Goal: Task Accomplishment & Management: Manage account settings

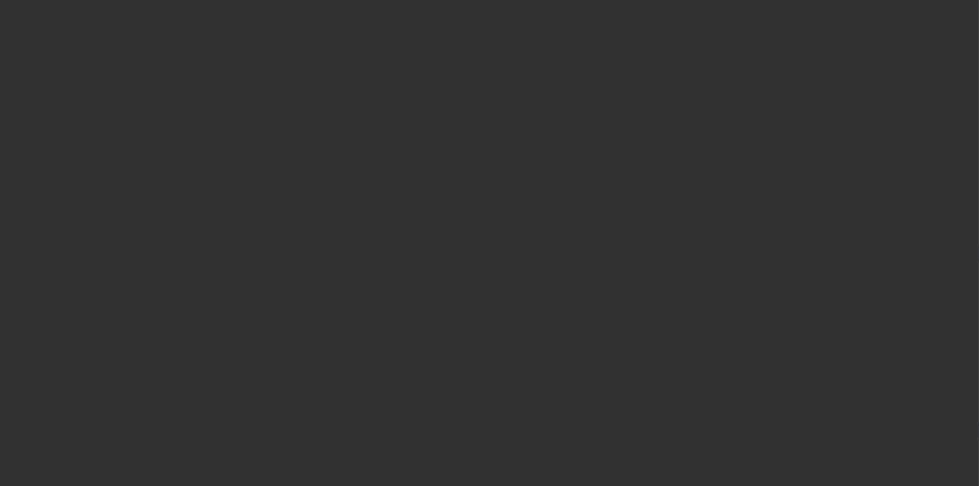
select select "4"
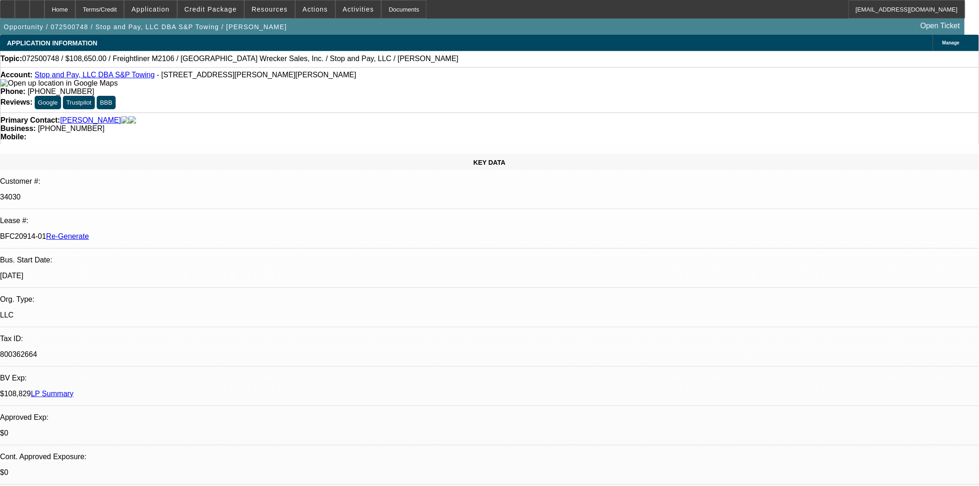
select select "0"
select select "2"
select select "0"
select select "6"
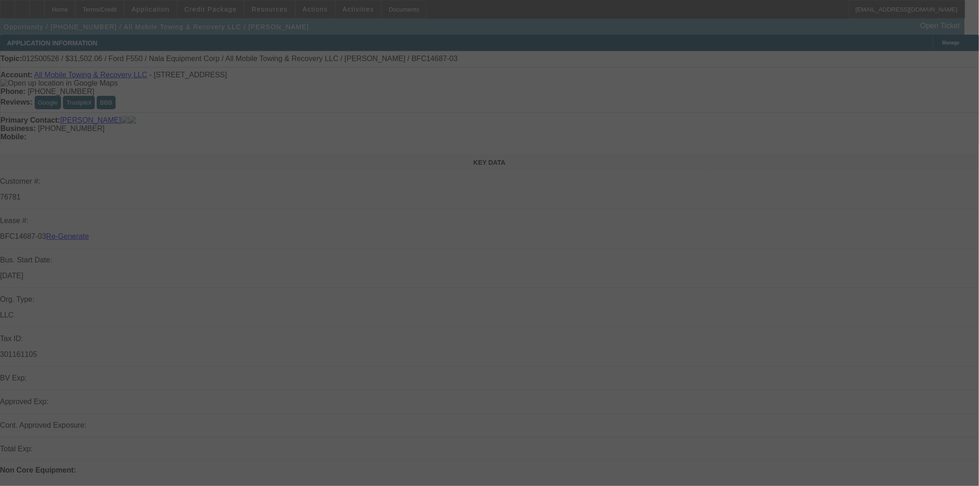
select select "4"
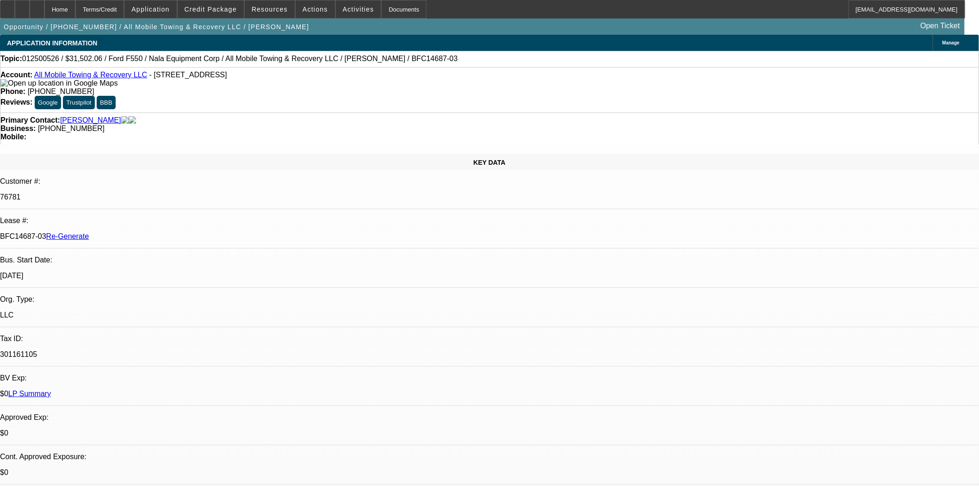
select select "0"
select select "1"
select select "2"
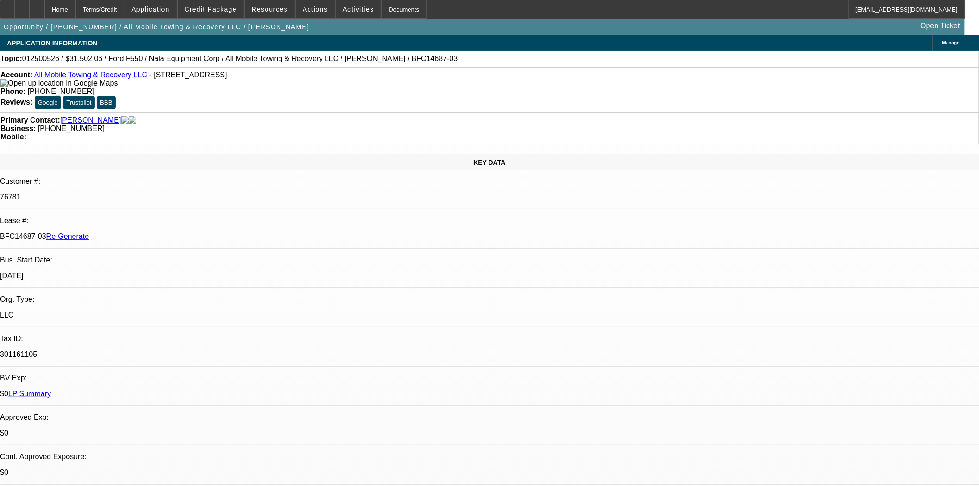
select select "6"
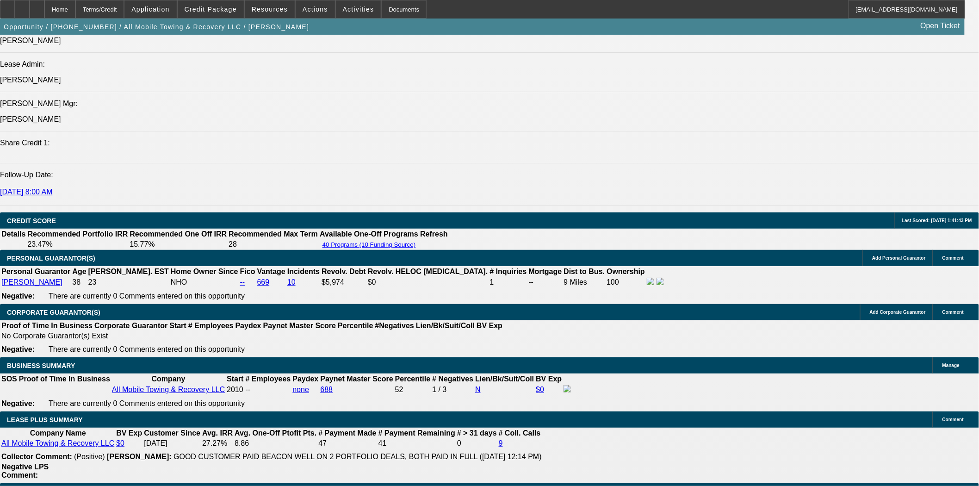
scroll to position [1233, 0]
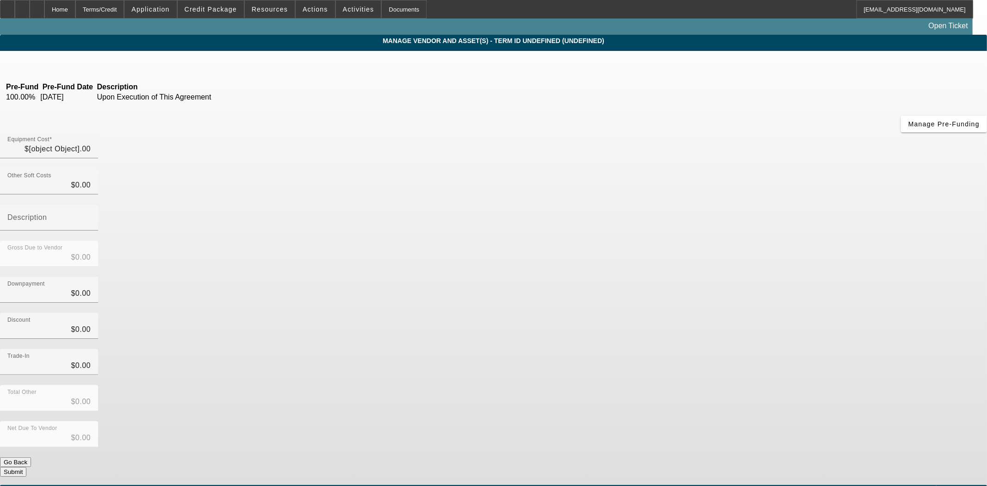
type input "$61,649.00"
type input "$32,000.00"
type input "$29,649.00"
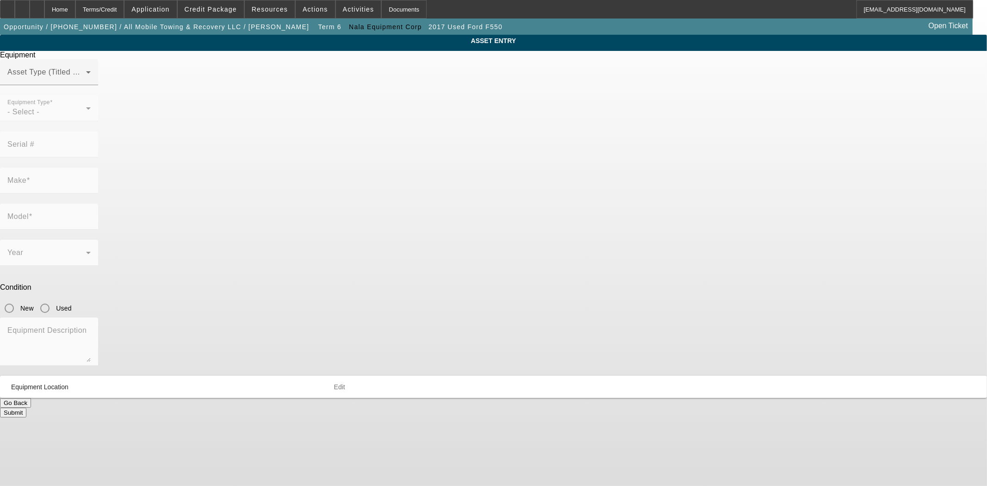
type input "1FD0X5HT2HEC87293"
type input "Ford"
type input "F550"
radio input "true"
type textarea "with:"
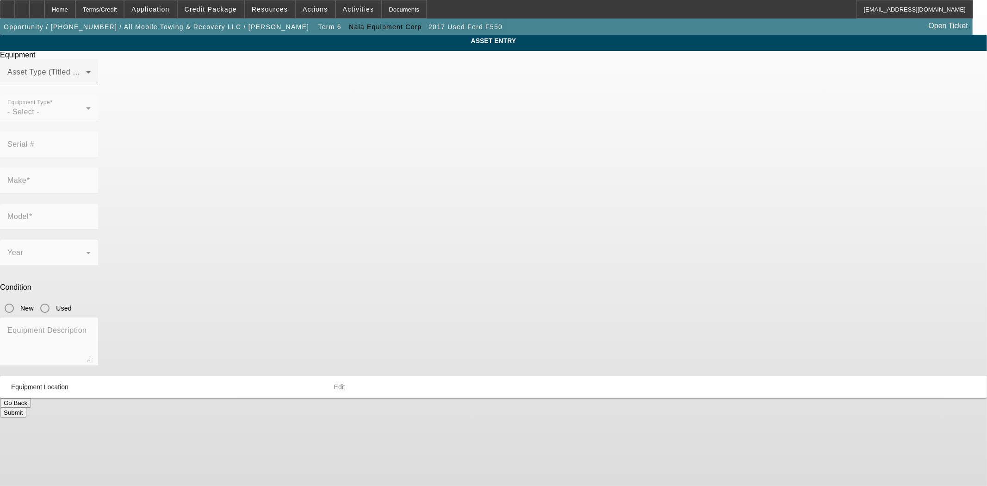
type input "102B Pond Street"
type input "Seekonk"
type input "02771"
type input "Bristol"
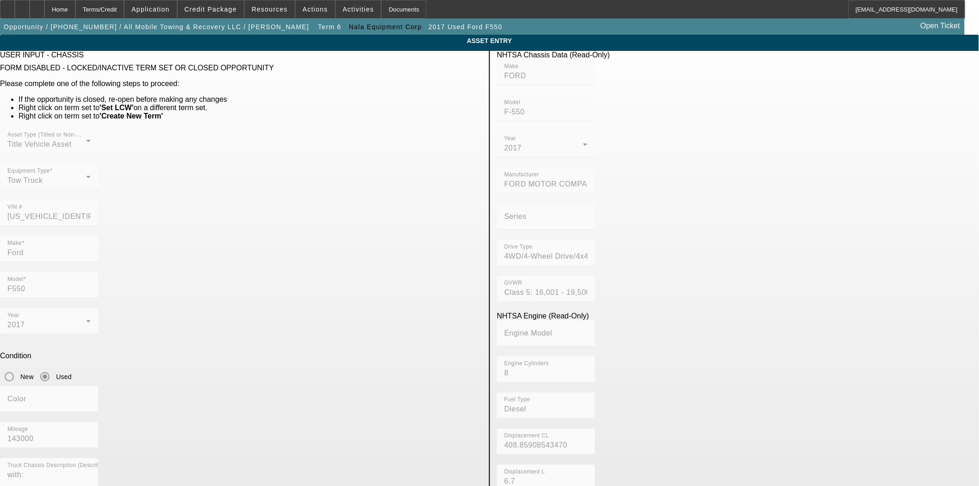
click at [354, 200] on div "VIN # 1FD0X5HT2HEC87293" at bounding box center [241, 218] width 482 height 36
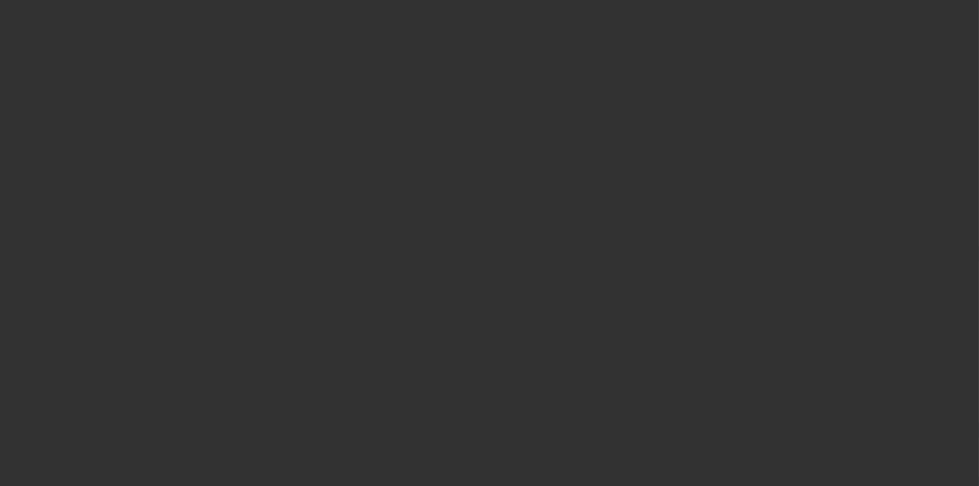
select select "4"
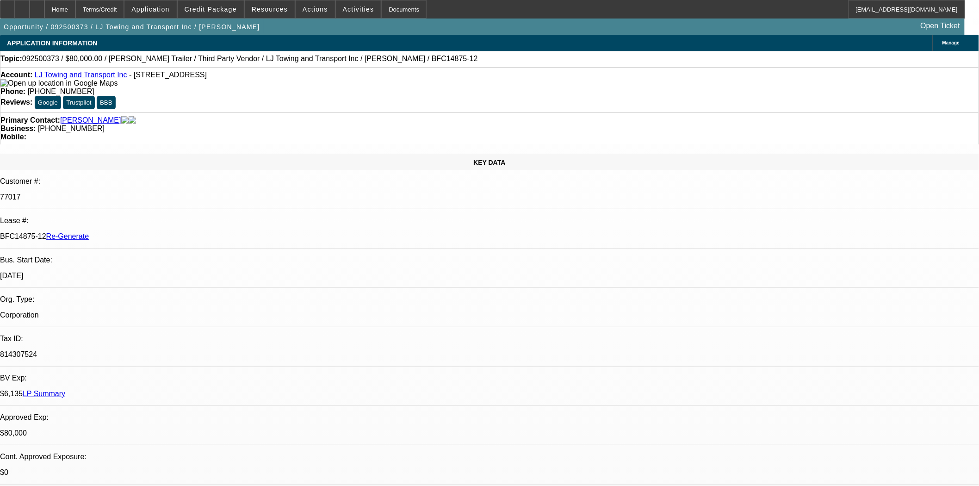
select select "0"
select select "2"
select select "0.1"
select select "4"
click at [399, 16] on div "Documents" at bounding box center [403, 9] width 45 height 19
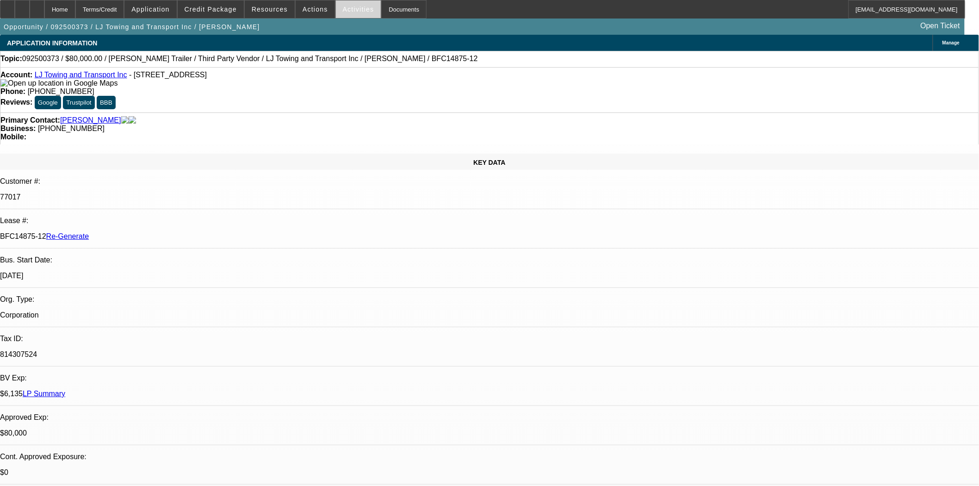
click at [342, 14] on span at bounding box center [358, 9] width 45 height 22
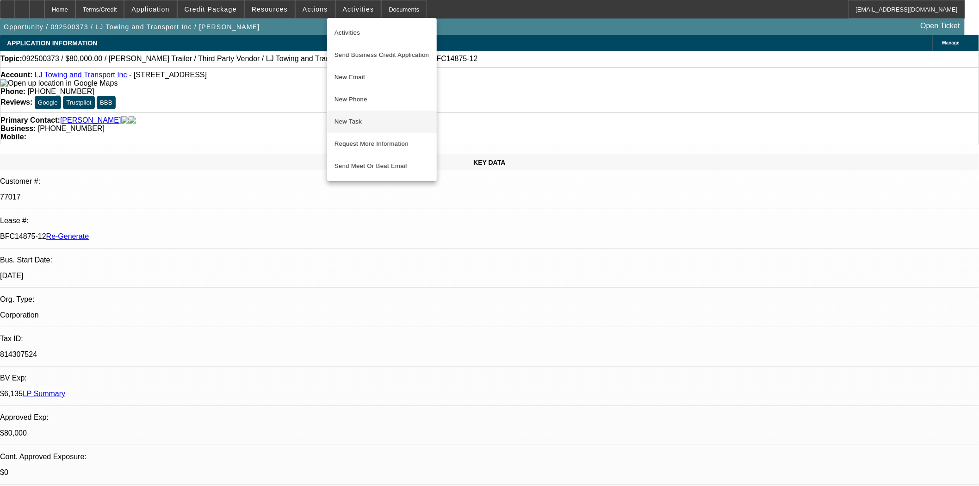
click at [349, 121] on span "New Task" at bounding box center [382, 121] width 95 height 11
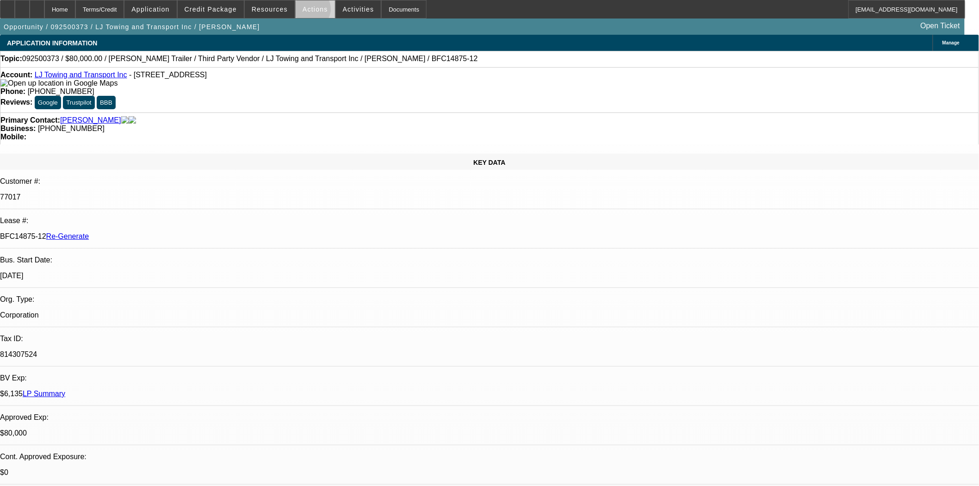
click at [305, 11] on span "Actions" at bounding box center [315, 9] width 25 height 7
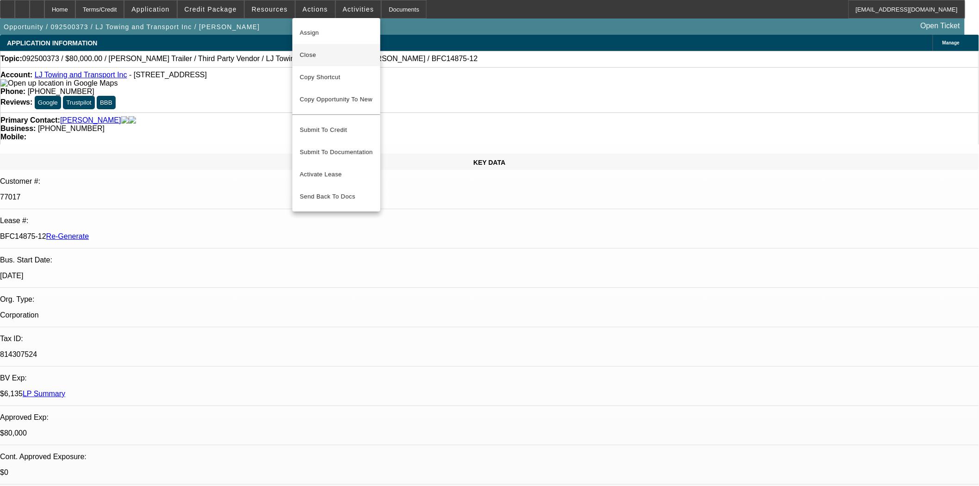
click at [307, 50] on span "Close" at bounding box center [336, 55] width 73 height 11
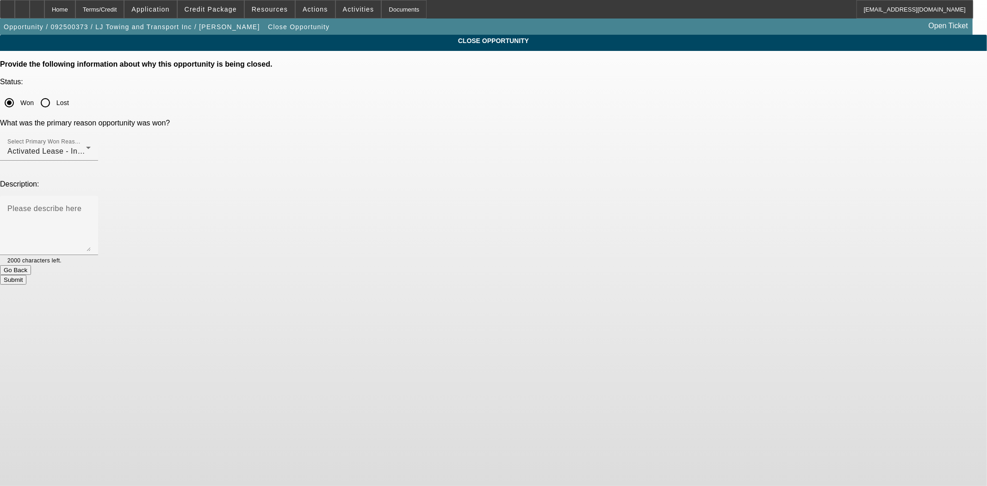
click at [26, 275] on button "Submit" at bounding box center [13, 280] width 26 height 10
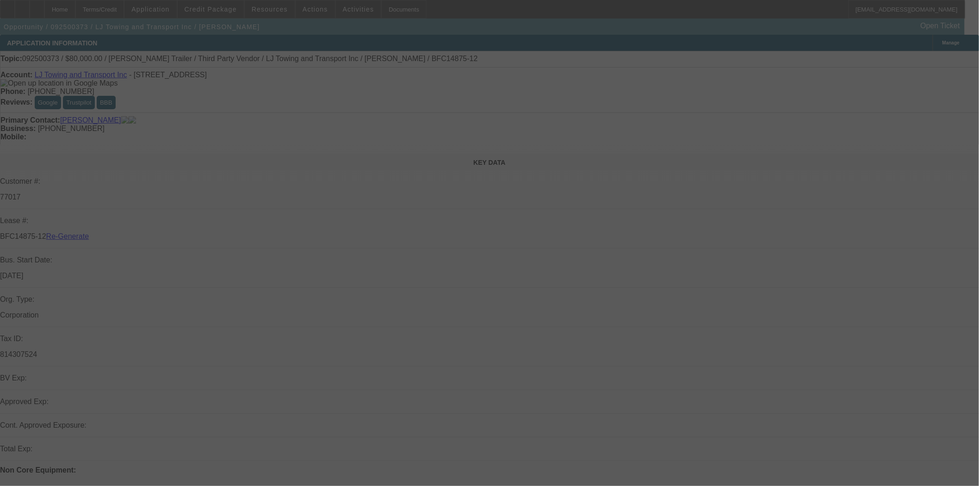
select select "4"
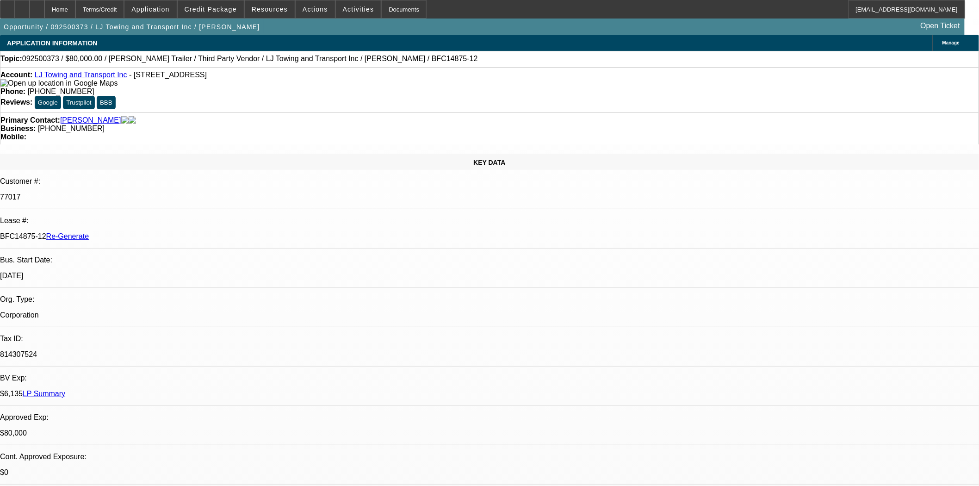
select select "0"
select select "2"
select select "0.1"
select select "4"
select select "1"
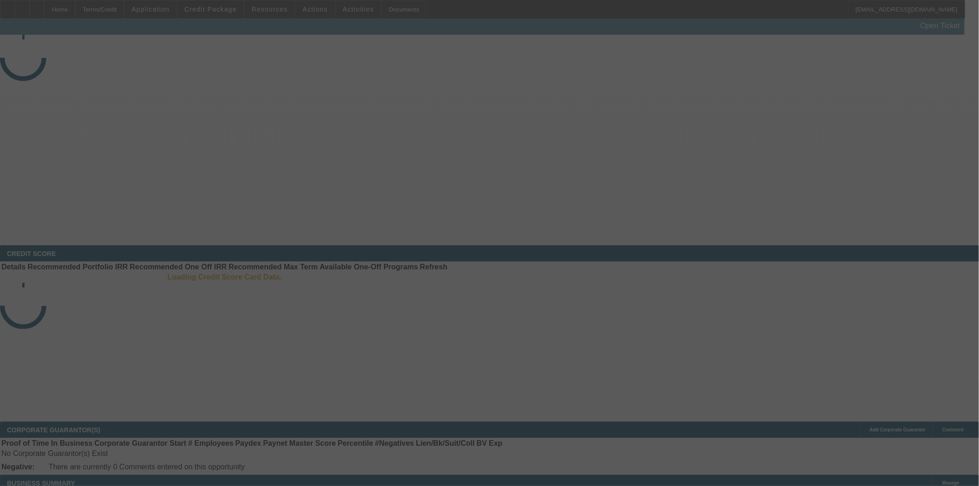
select select "3"
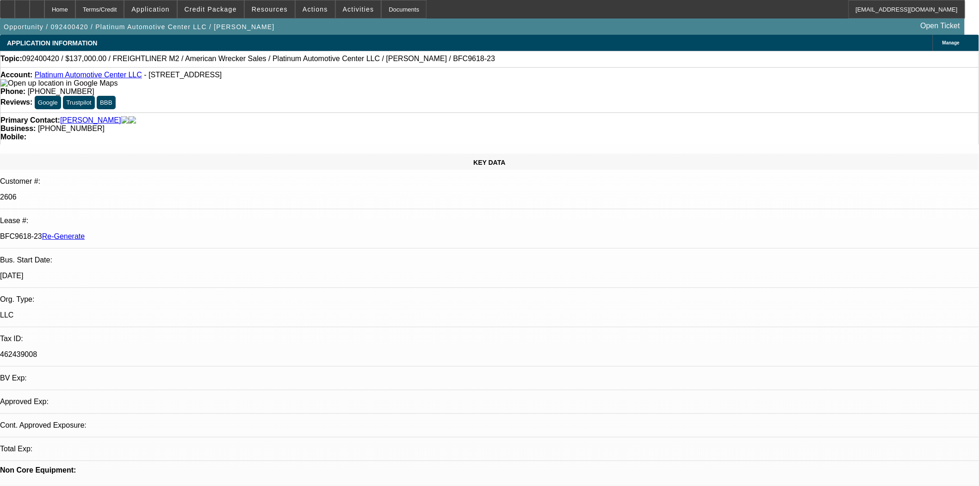
select select "0"
select select "2"
select select "0"
select select "6"
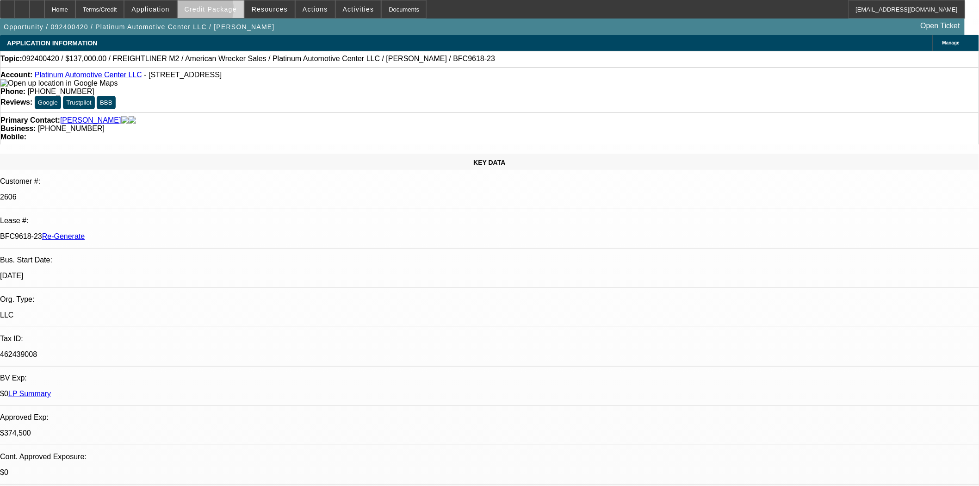
click at [212, 11] on span "Credit Package" at bounding box center [211, 9] width 52 height 7
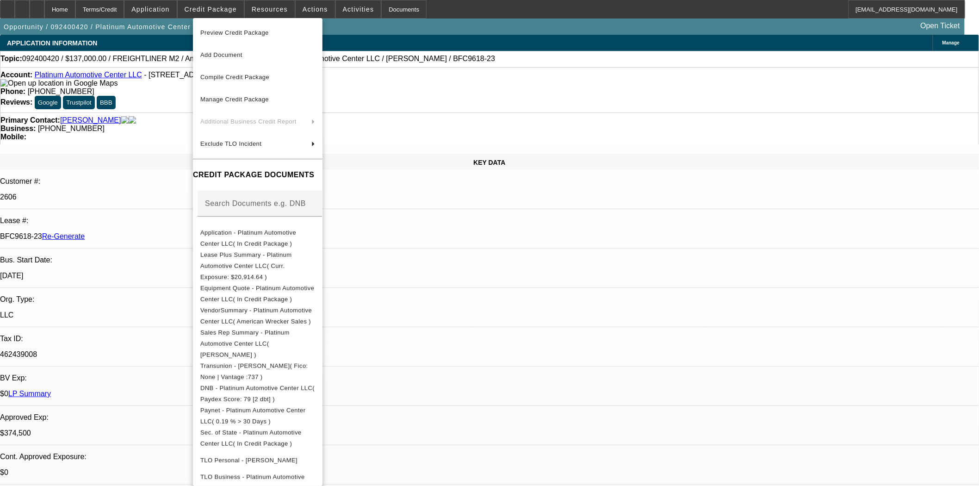
click at [217, 30] on span "Preview Credit Package" at bounding box center [234, 32] width 68 height 7
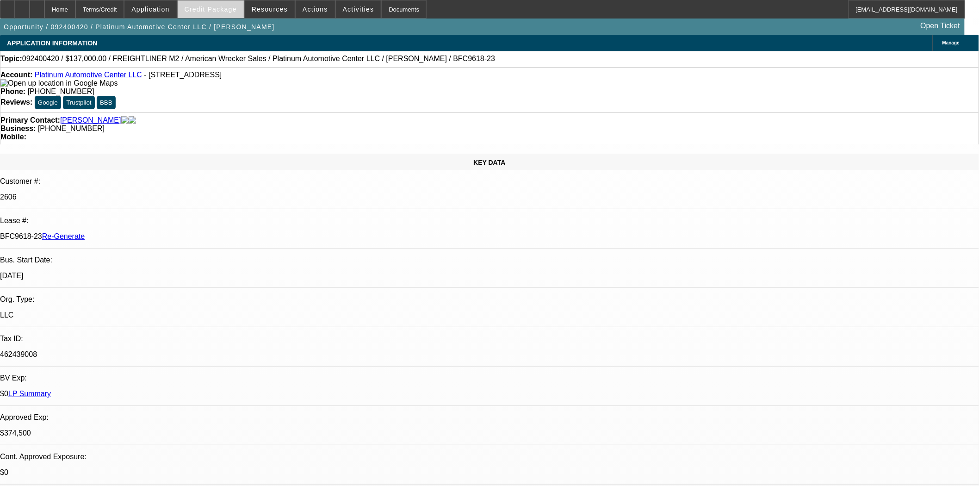
click at [204, 12] on span at bounding box center [211, 9] width 66 height 22
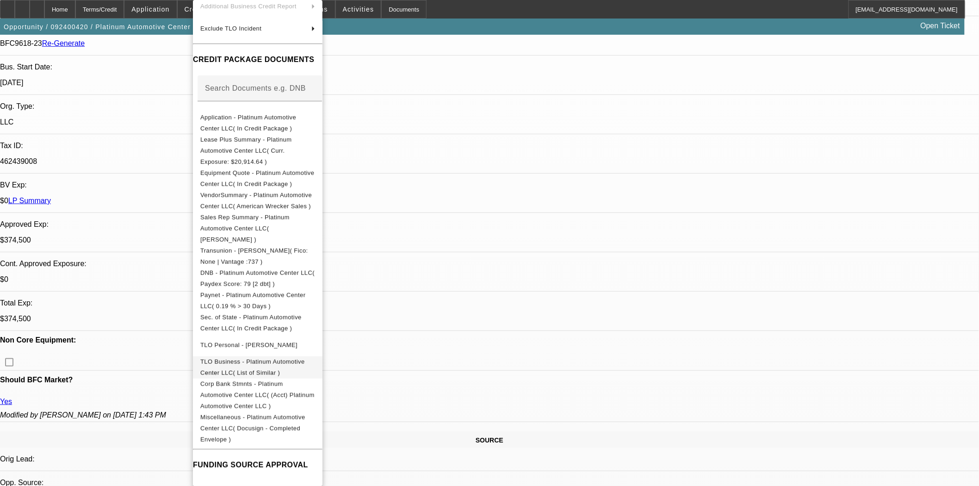
scroll to position [359, 0]
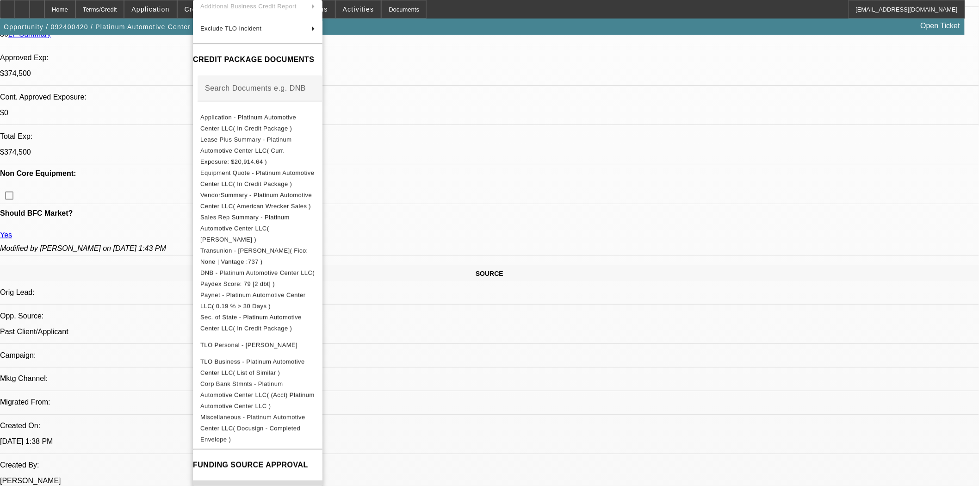
click at [252, 485] on span "1061513.pdf ( Term 5 )" at bounding box center [257, 491] width 115 height 11
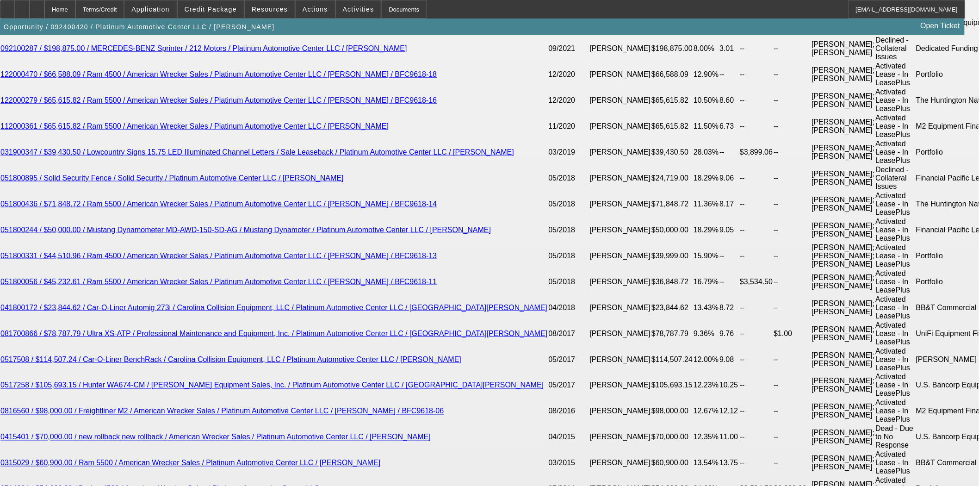
scroll to position [1851, 0]
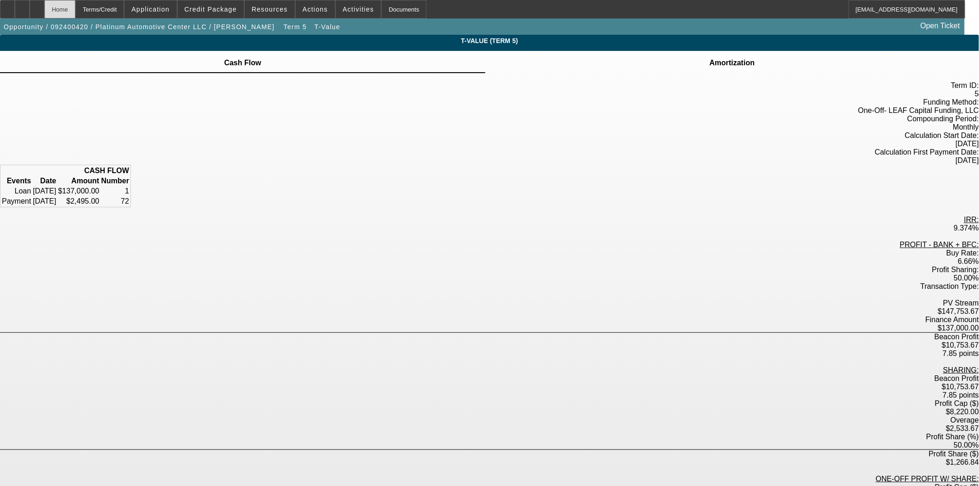
click at [75, 7] on div "Home" at bounding box center [59, 9] width 31 height 19
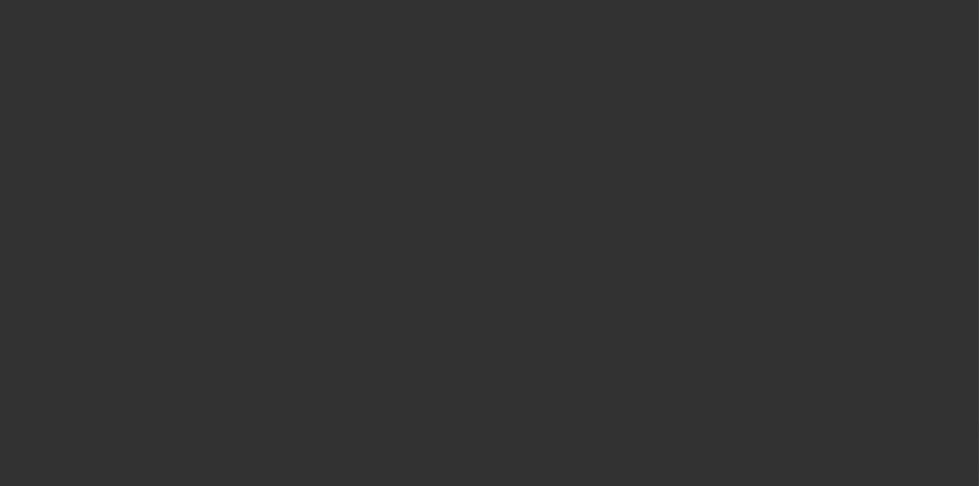
select select "3"
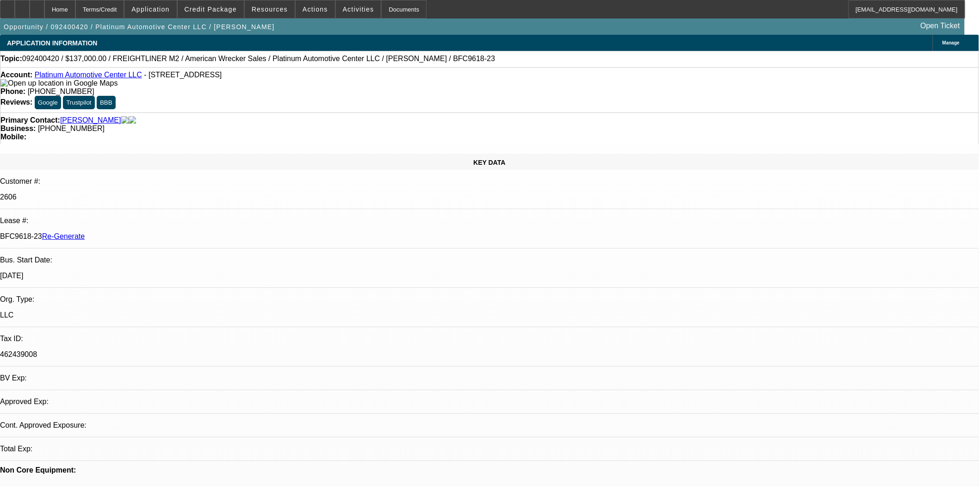
select select "0"
select select "2"
select select "0"
select select "6"
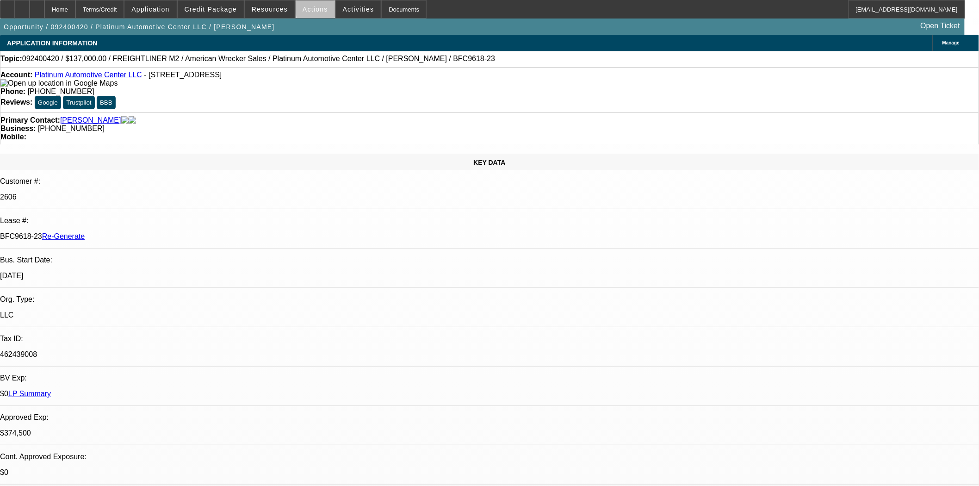
click at [321, 7] on span at bounding box center [315, 9] width 39 height 22
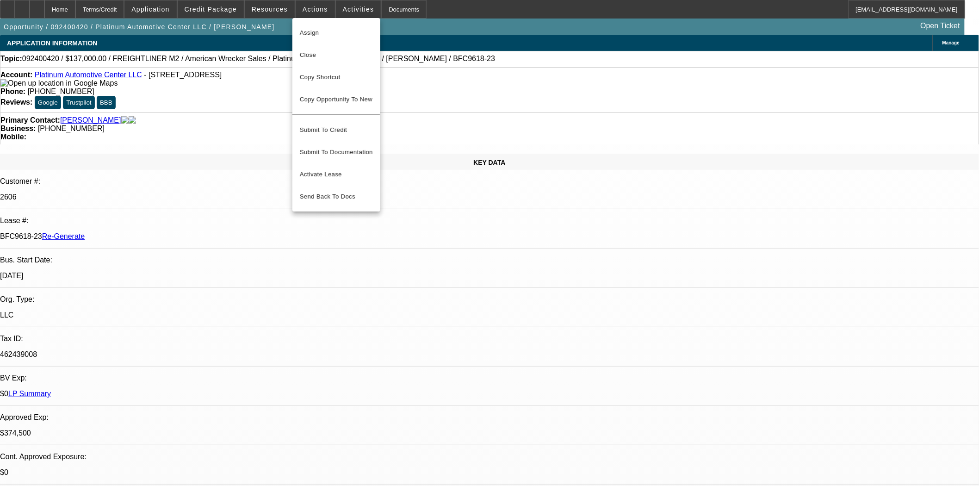
click at [317, 32] on span "Assign" at bounding box center [336, 32] width 73 height 11
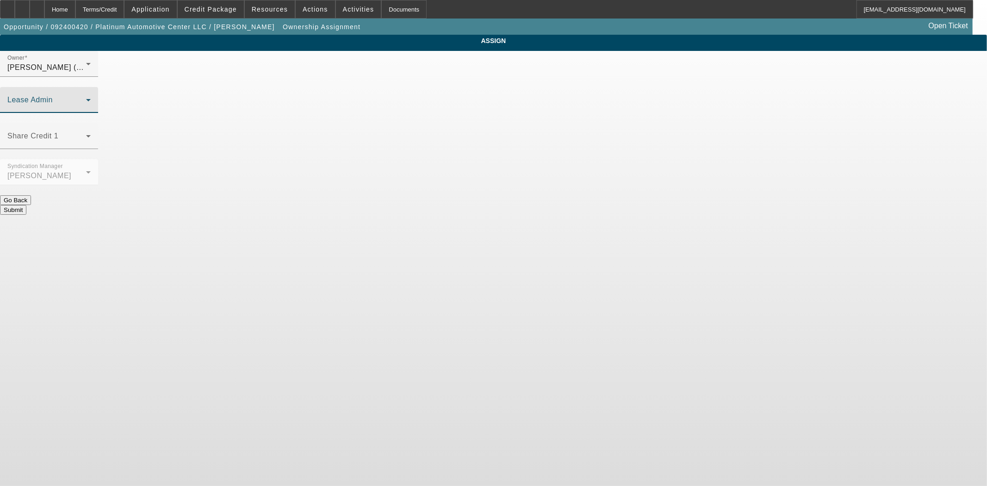
click at [86, 98] on span at bounding box center [46, 103] width 79 height 11
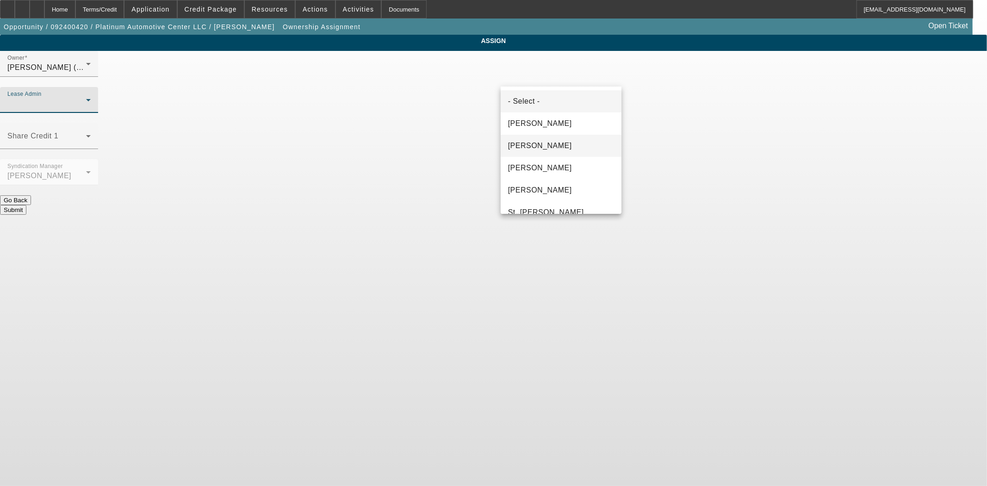
click at [537, 147] on span "Chaves, Jen" at bounding box center [540, 145] width 64 height 11
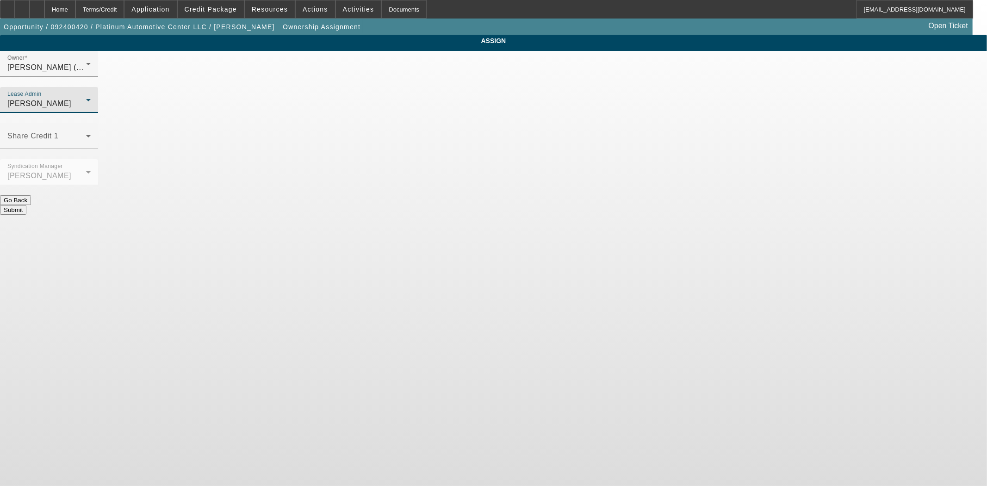
click at [26, 205] on button "Submit" at bounding box center [13, 210] width 26 height 10
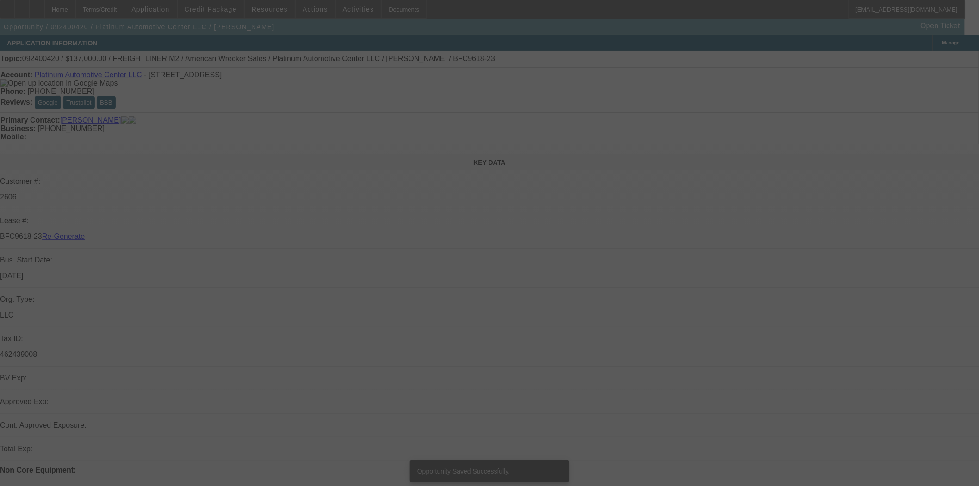
select select "3"
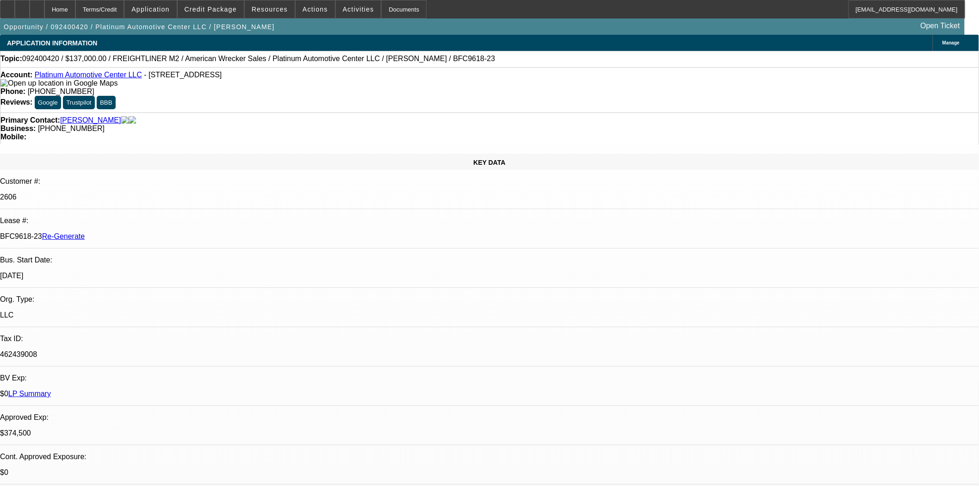
select select "0"
select select "2"
select select "0"
select select "6"
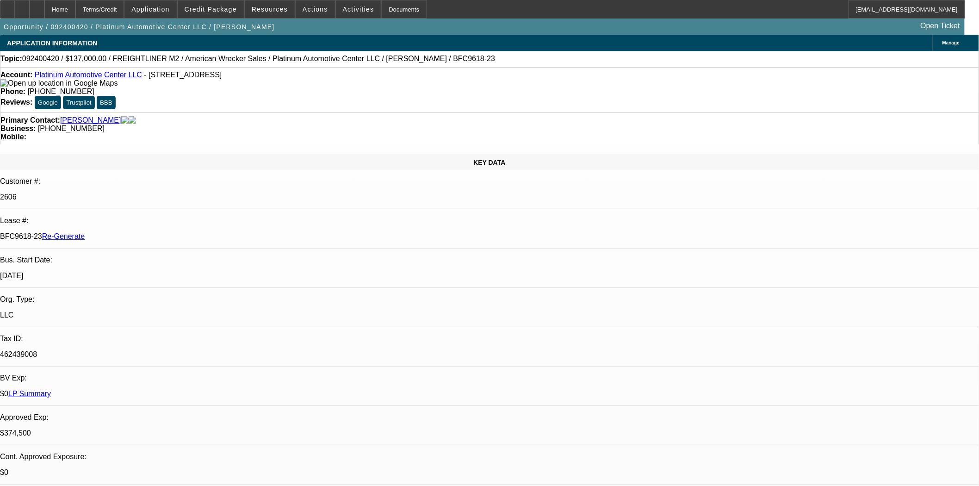
click at [381, 7] on div "Documents" at bounding box center [403, 9] width 45 height 19
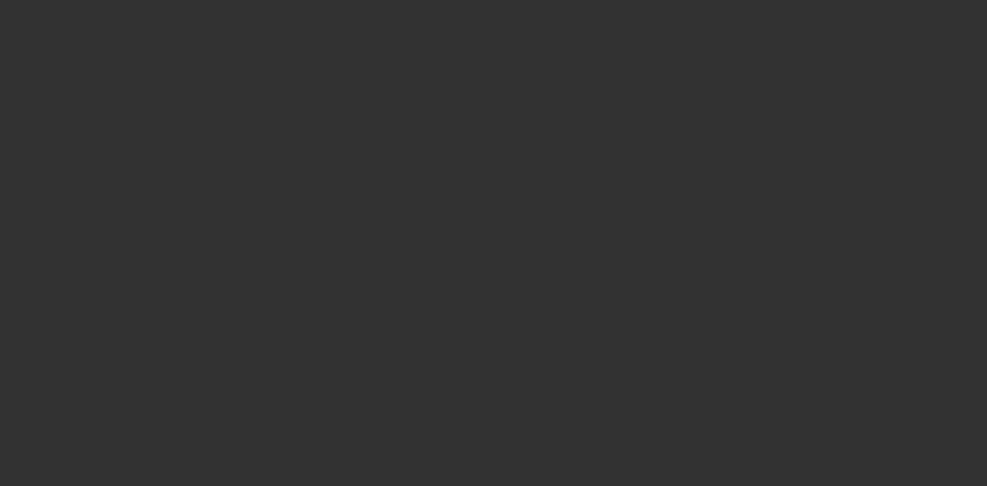
select select "3"
select select "0"
select select "2"
select select "0"
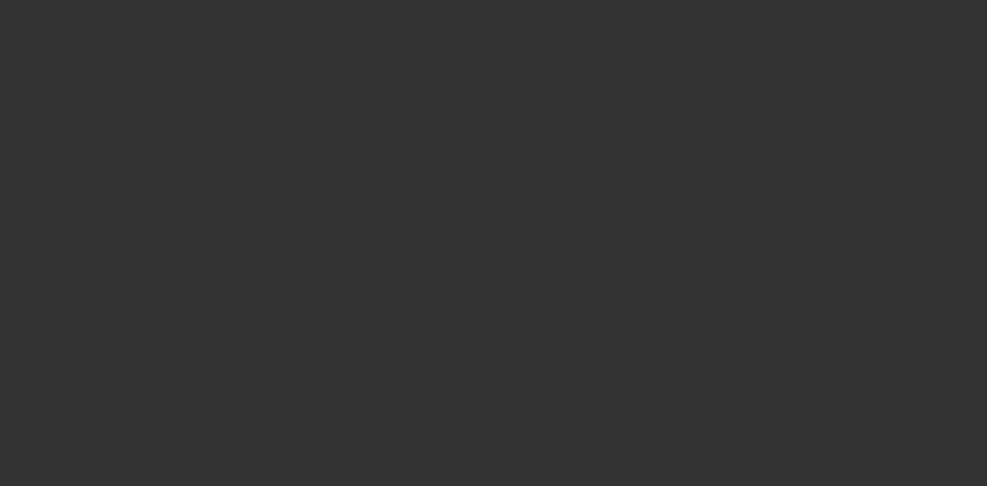
select select "6"
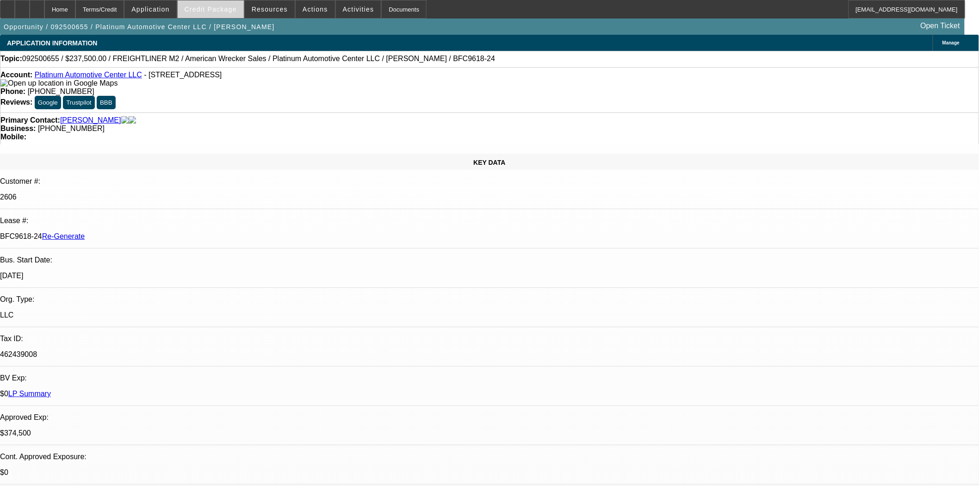
click at [221, 9] on span "Credit Package" at bounding box center [211, 9] width 52 height 7
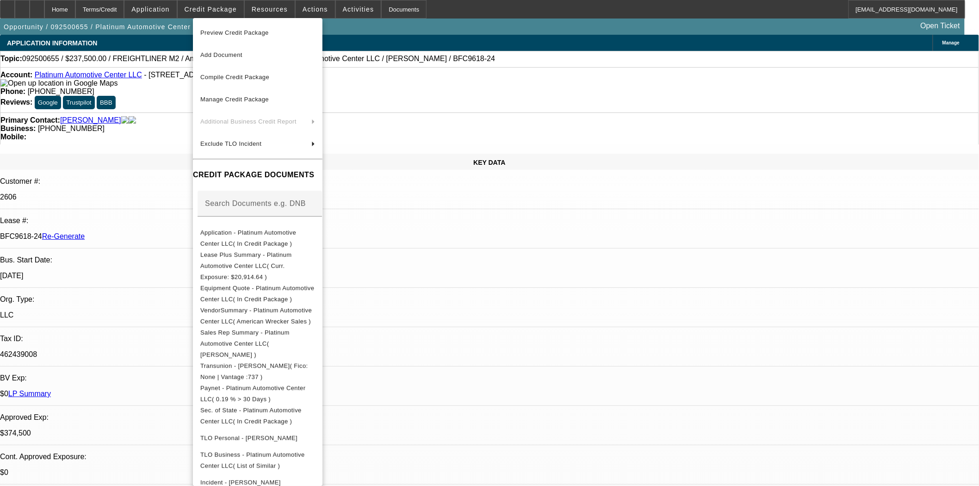
click at [234, 34] on span "Preview Credit Package" at bounding box center [234, 32] width 68 height 7
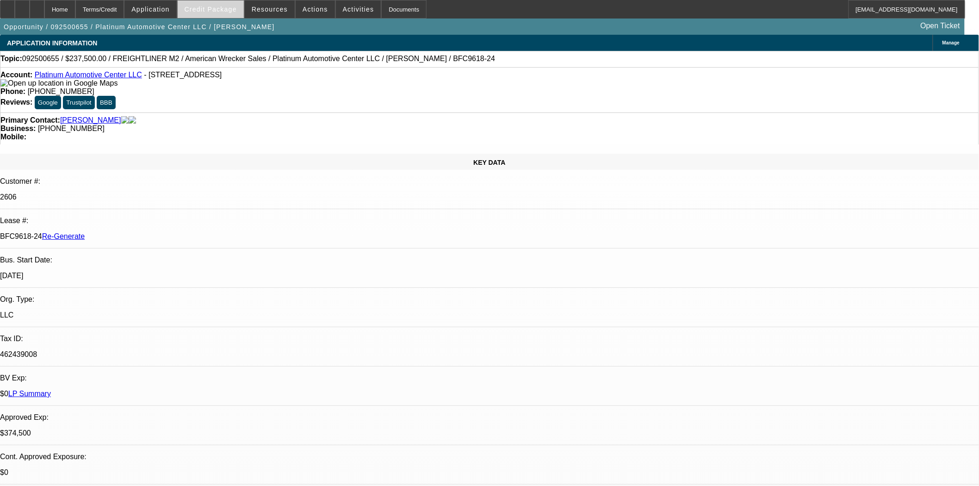
click at [222, 12] on span "Credit Package" at bounding box center [211, 9] width 52 height 7
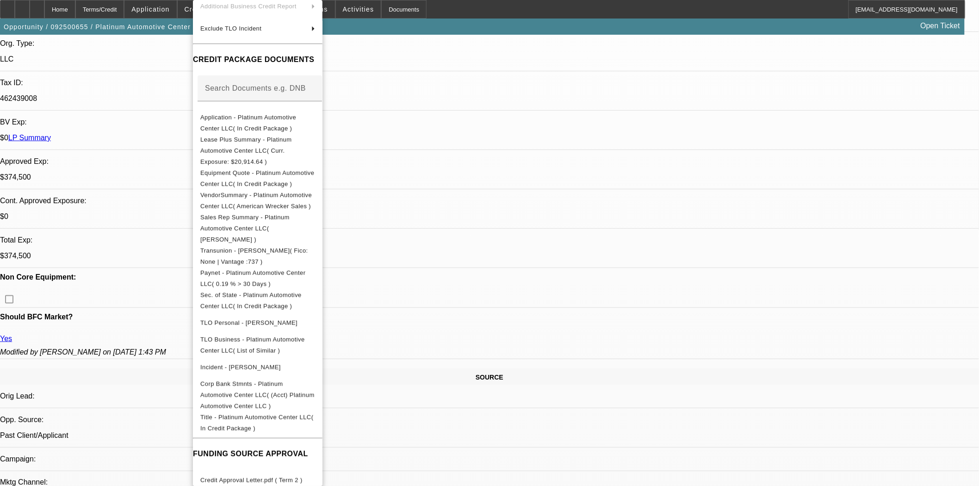
scroll to position [257, 0]
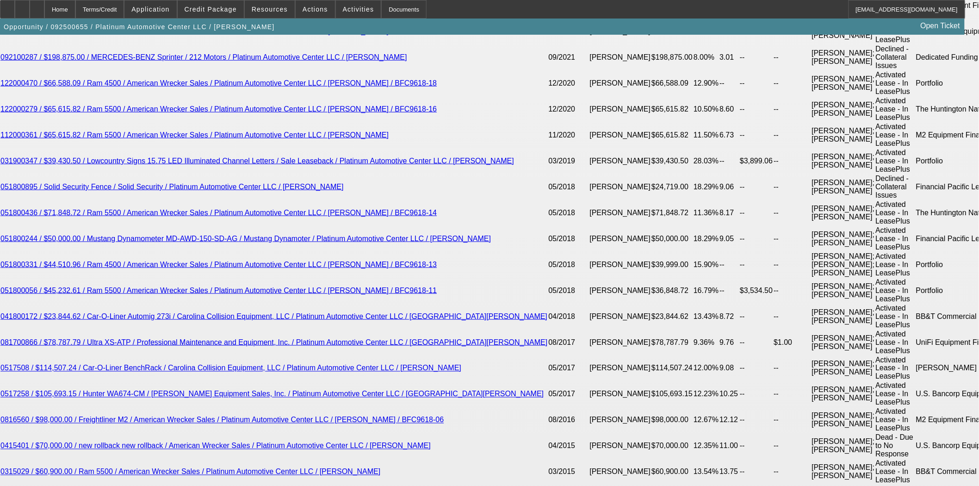
scroll to position [1902, 0]
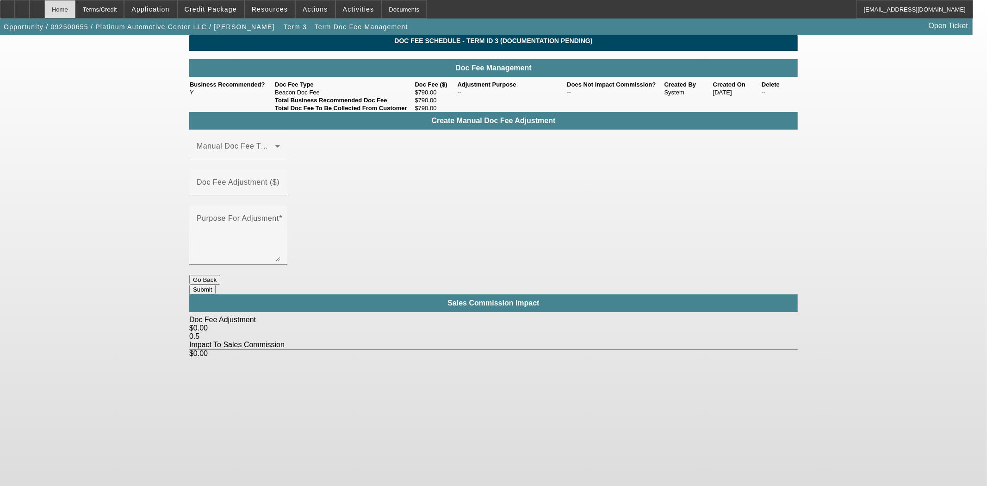
click at [75, 14] on div "Home" at bounding box center [59, 9] width 31 height 19
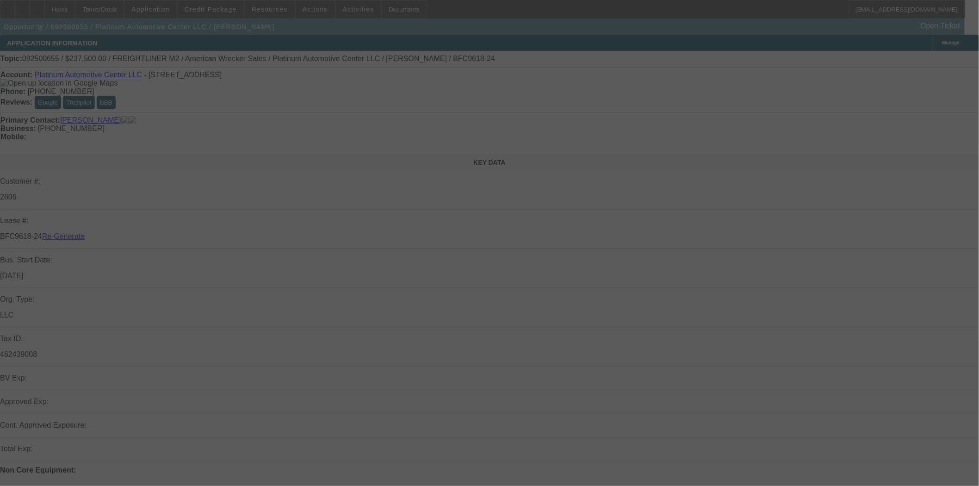
select select "3"
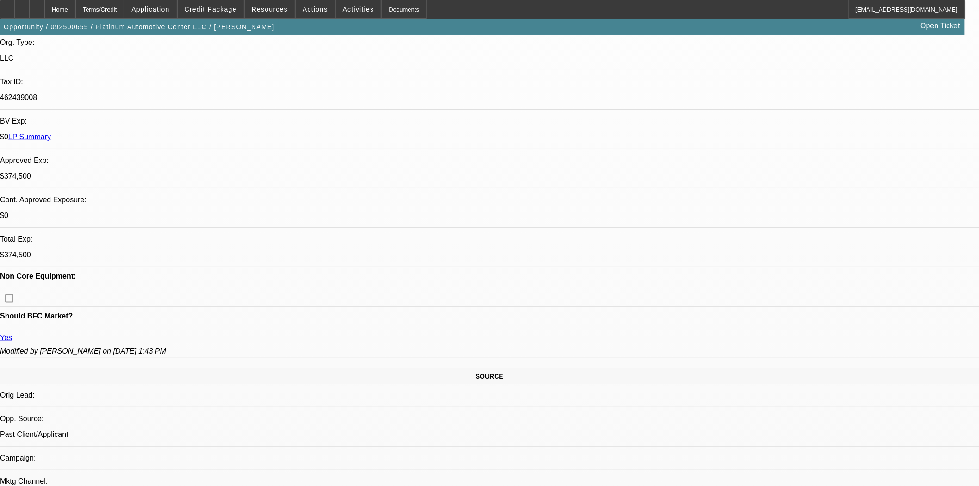
select select "0"
select select "2"
select select "0"
select select "6"
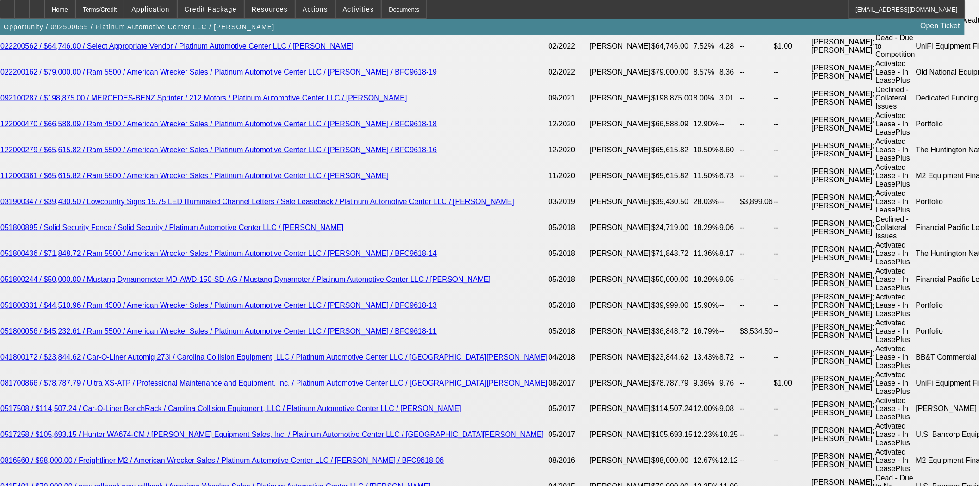
scroll to position [1799, 0]
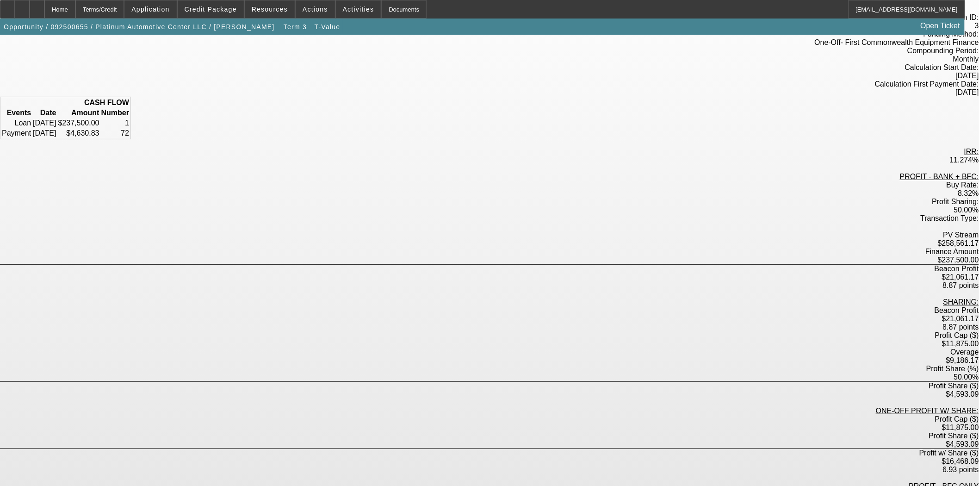
scroll to position [73, 0]
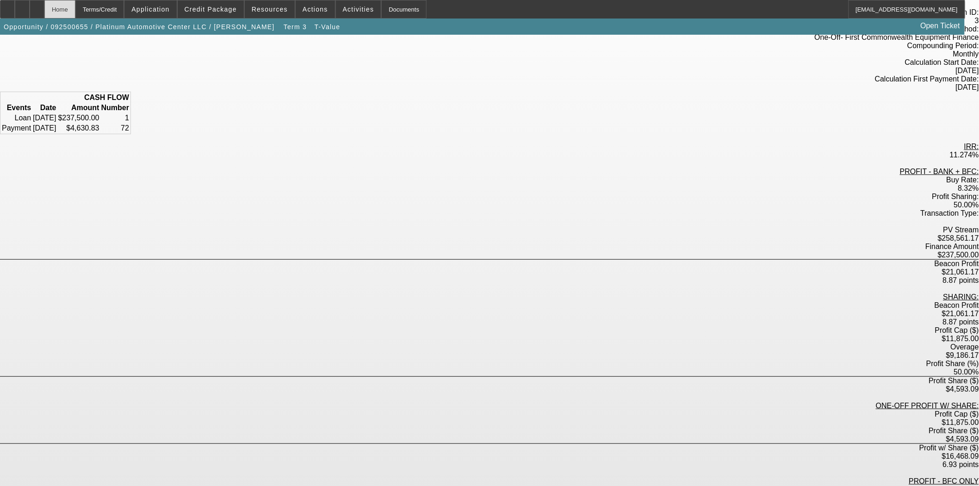
click at [73, 6] on div "Home" at bounding box center [59, 9] width 31 height 19
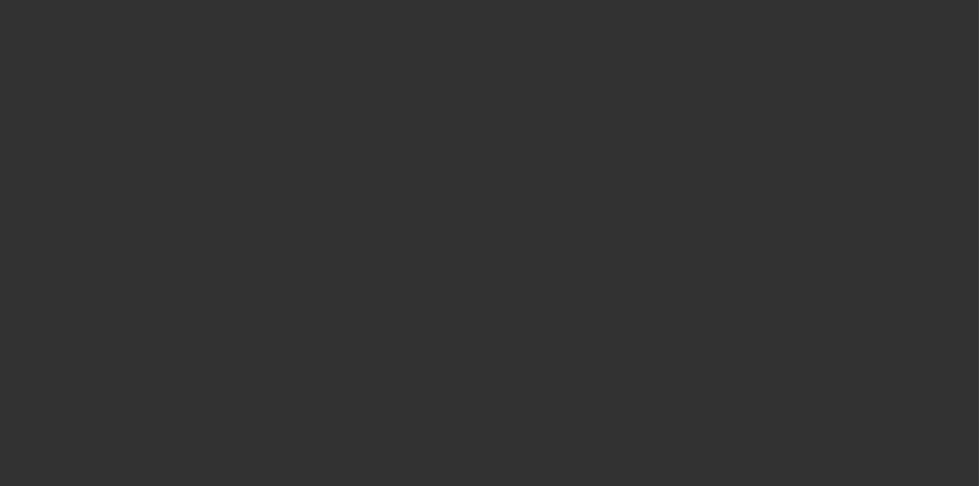
select select "3"
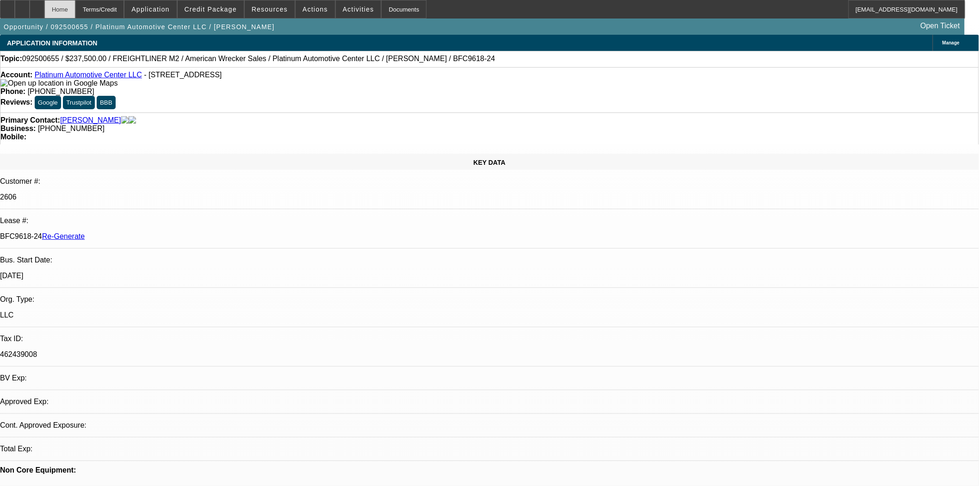
select select "0"
select select "2"
select select "0"
select select "6"
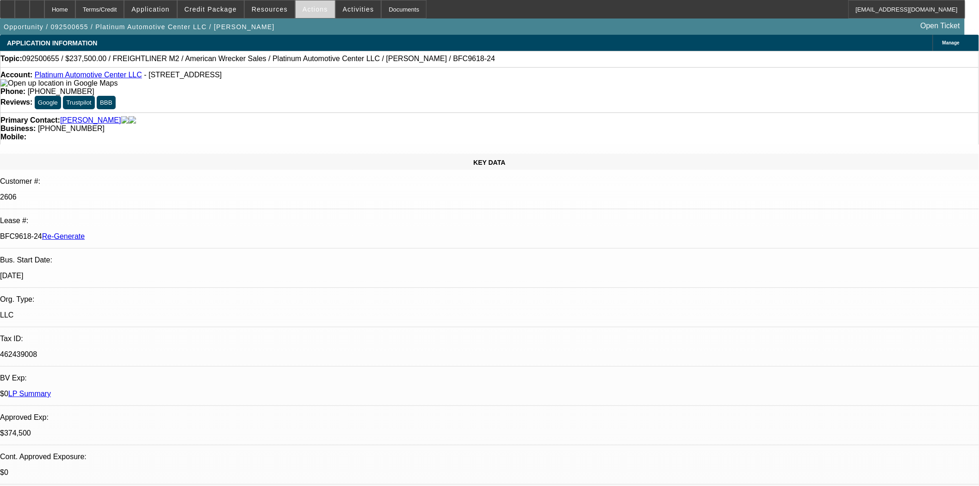
click at [303, 11] on span "Actions" at bounding box center [315, 9] width 25 height 7
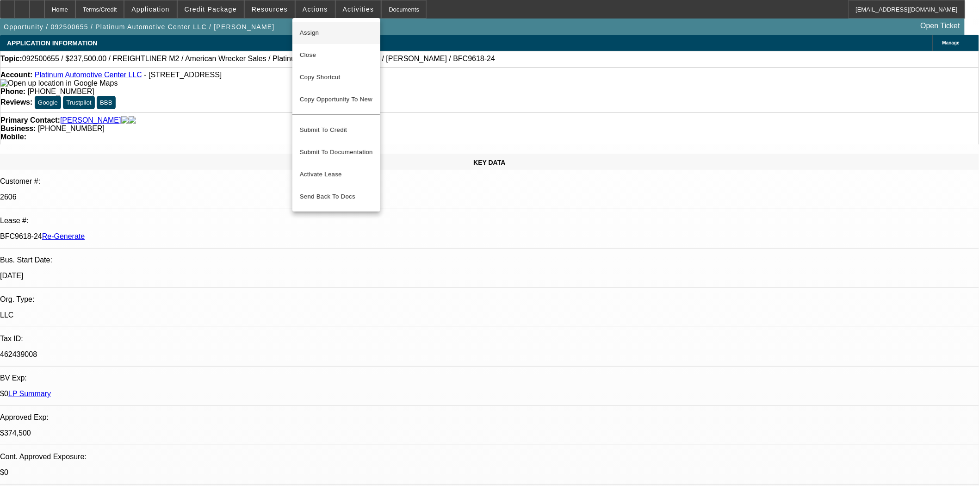
click at [307, 31] on span "Assign" at bounding box center [336, 32] width 73 height 11
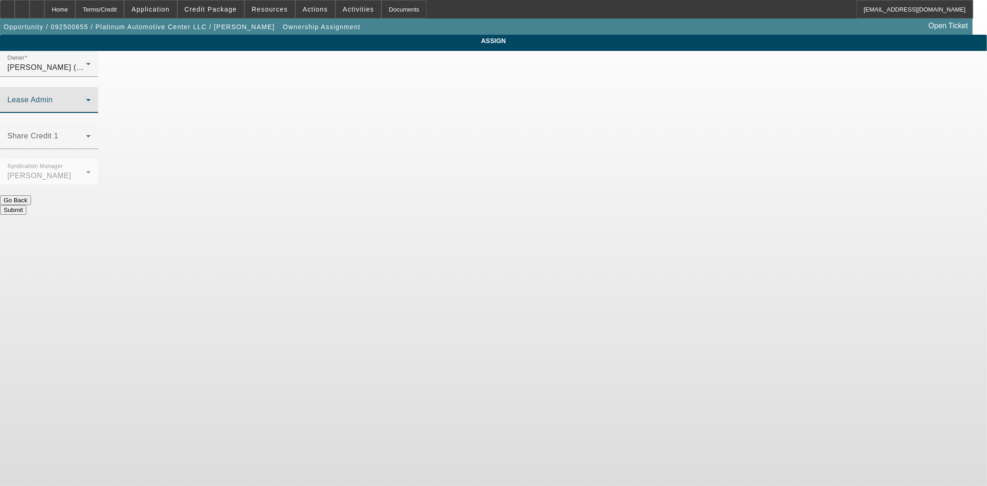
click at [86, 98] on span at bounding box center [46, 103] width 79 height 11
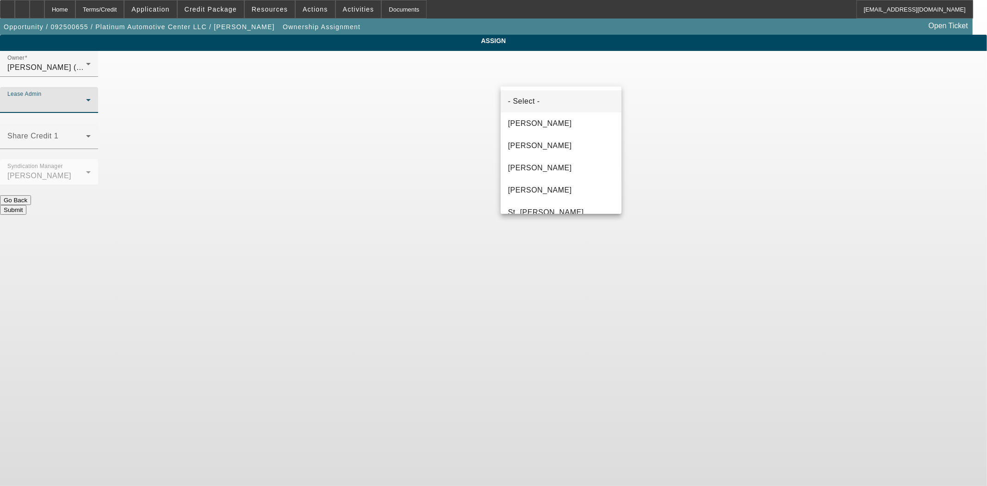
scroll to position [57, 0]
click at [532, 89] on span "Chaves, Jen" at bounding box center [540, 88] width 64 height 11
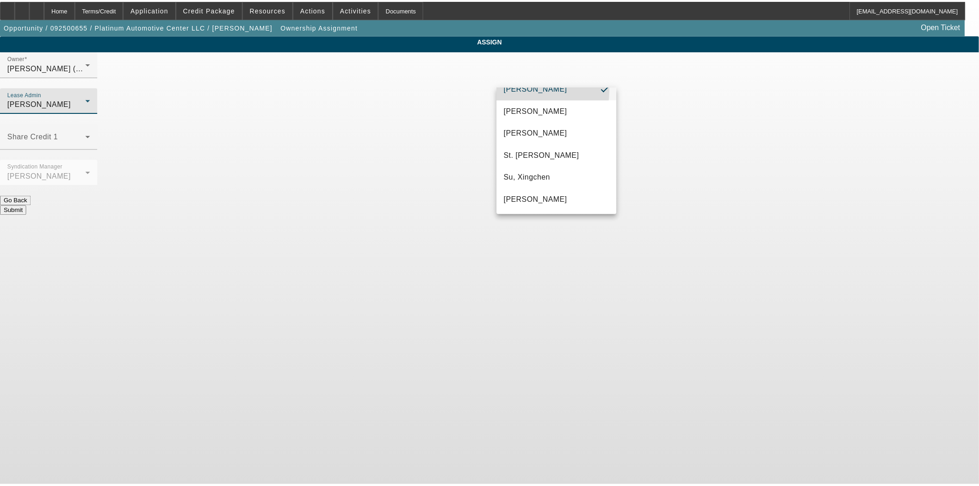
scroll to position [48, 0]
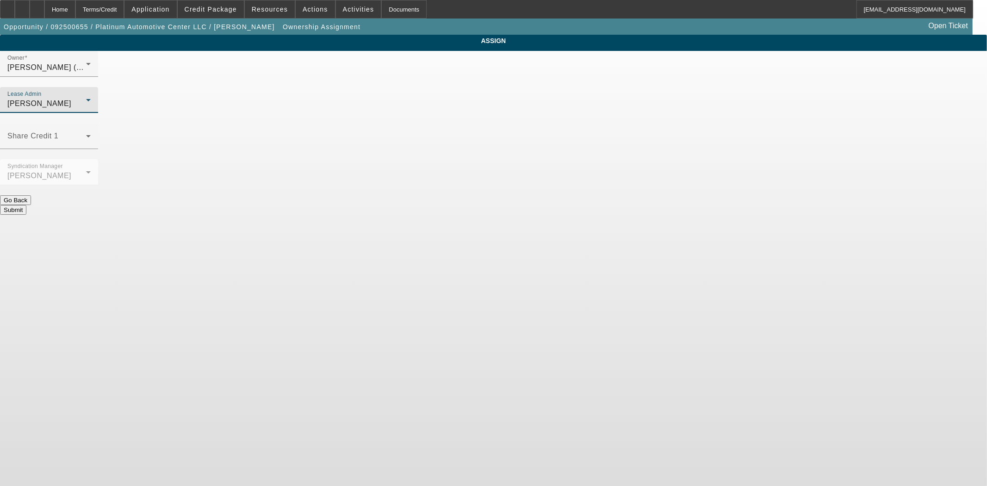
click at [26, 205] on button "Submit" at bounding box center [13, 210] width 26 height 10
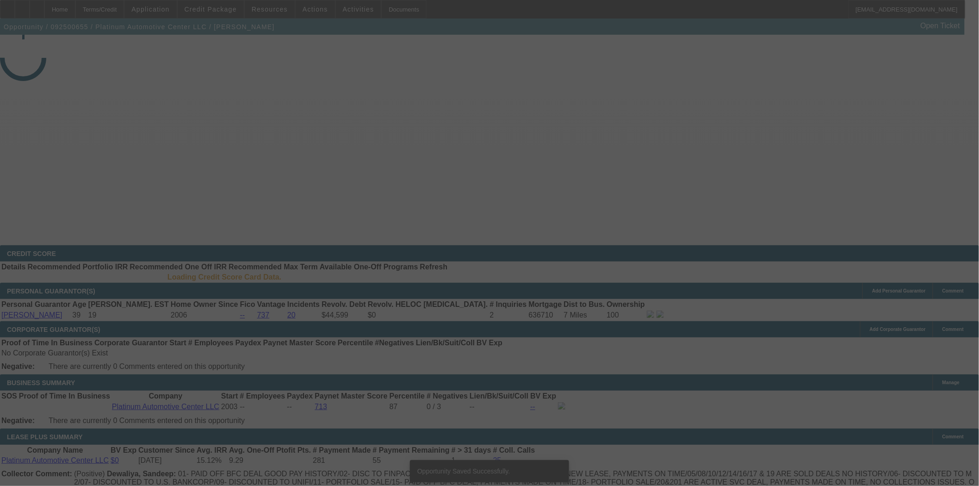
select select "3"
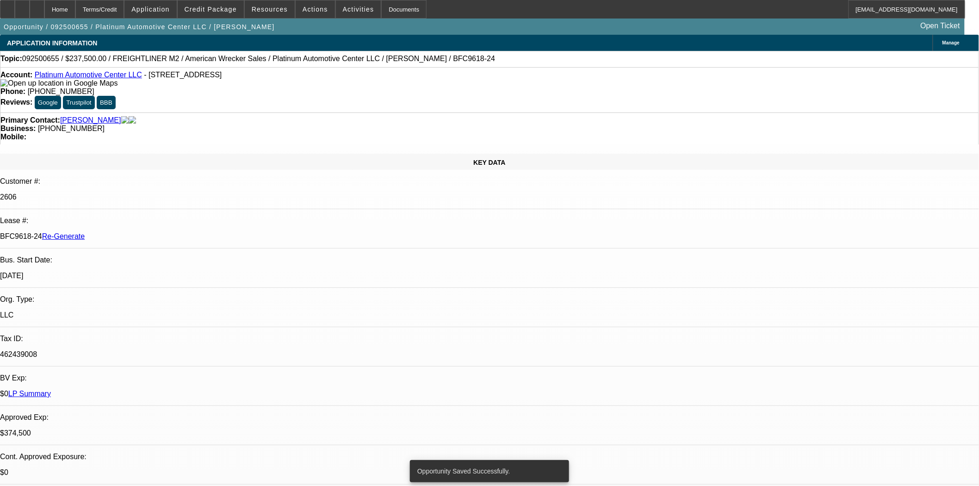
select select "0"
select select "2"
select select "0"
select select "6"
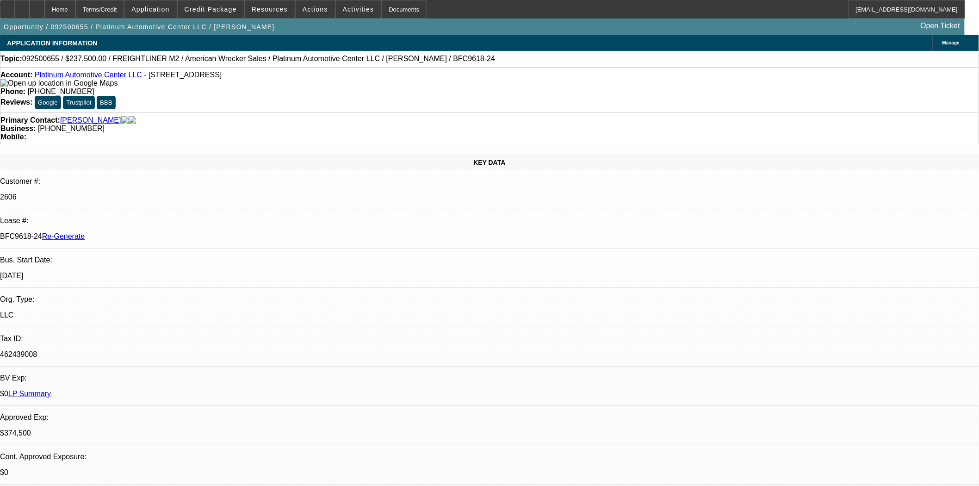
click at [399, 23] on div "Opportunity / 092500655 / Platinum Automotive Center LLC / Bhatti, Iqbal Open T…" at bounding box center [482, 27] width 965 height 16
click at [395, 16] on div "Documents" at bounding box center [403, 9] width 45 height 19
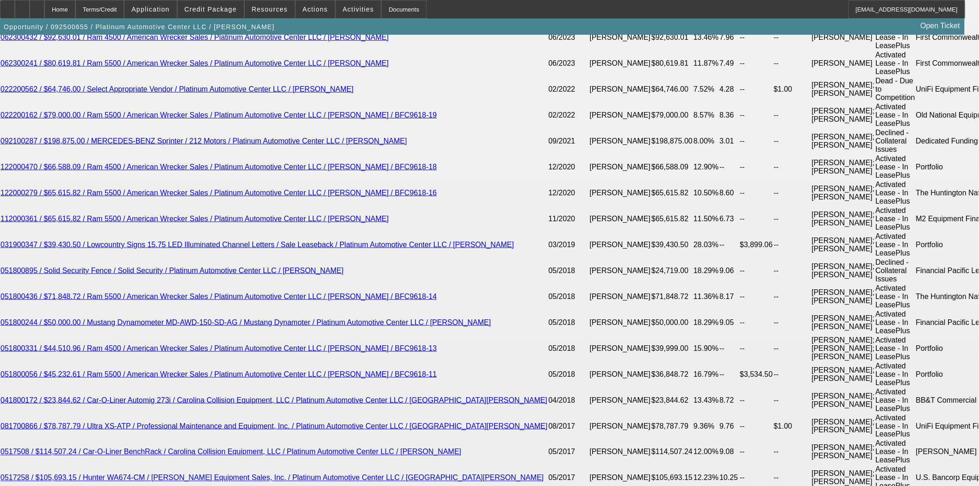
scroll to position [1902, 0]
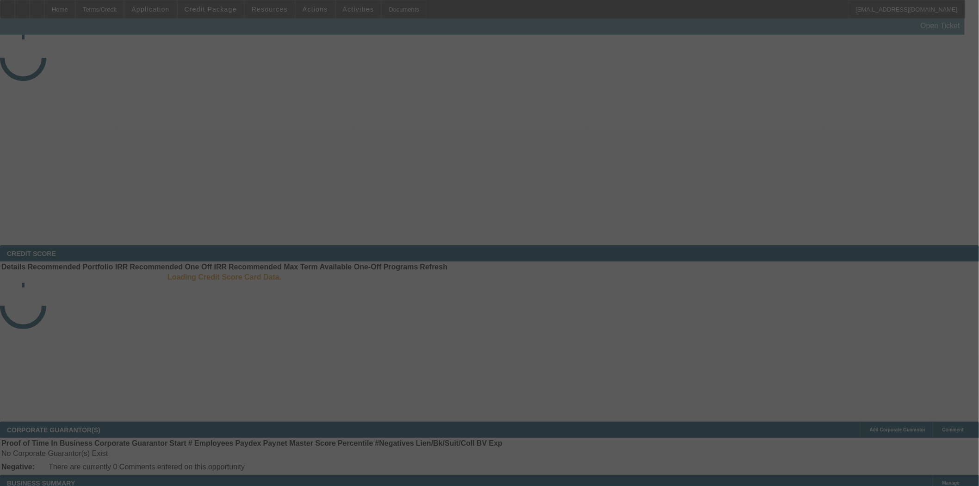
select select "4"
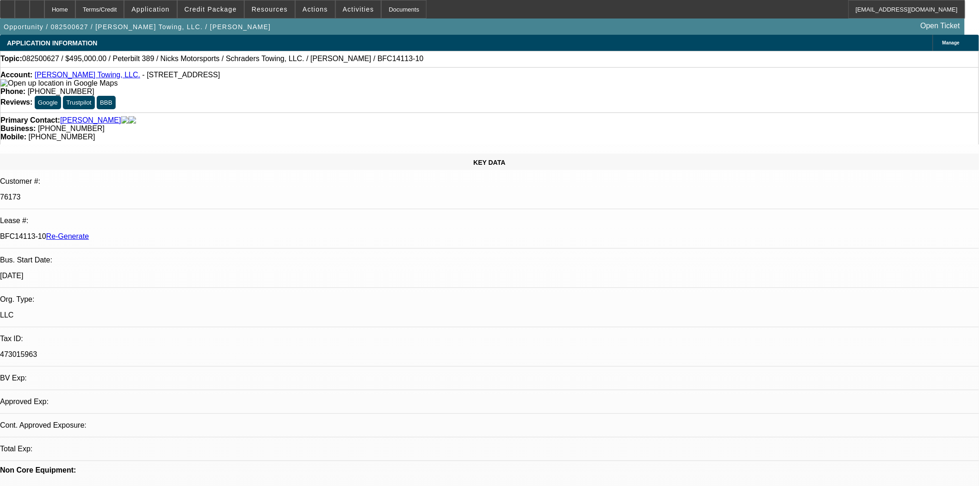
select select "0"
select select "2"
select select "0.1"
select select "4"
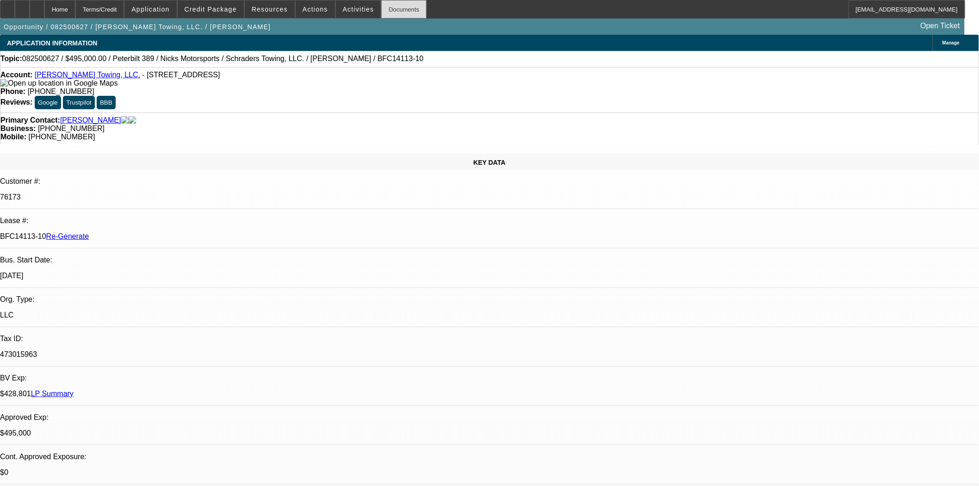
click at [392, 15] on div "Documents" at bounding box center [403, 9] width 45 height 19
click at [313, 11] on span "Actions" at bounding box center [315, 9] width 25 height 7
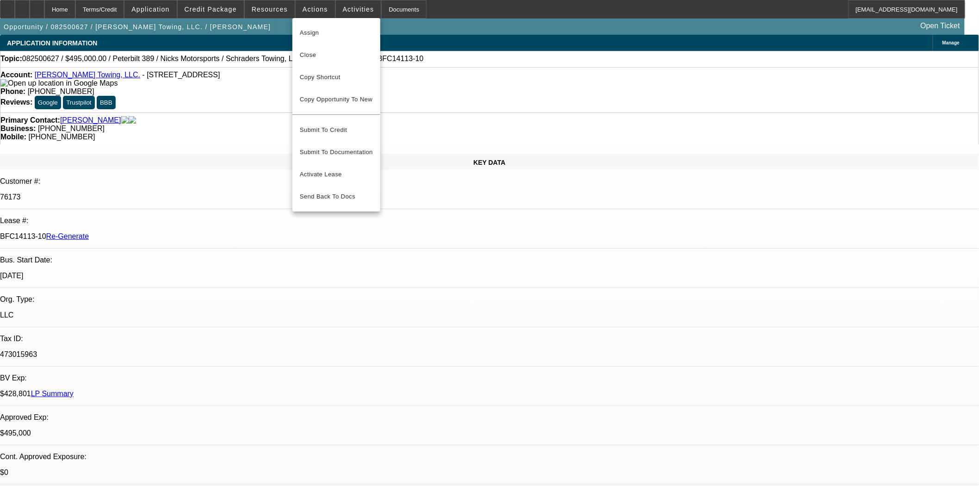
click at [346, 3] on div at bounding box center [489, 243] width 979 height 486
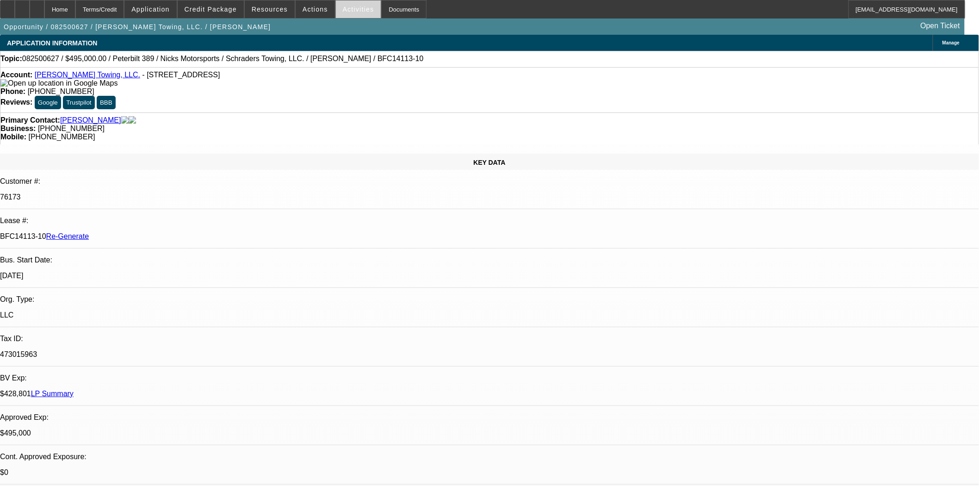
click at [351, 8] on span "Activities" at bounding box center [358, 9] width 31 height 7
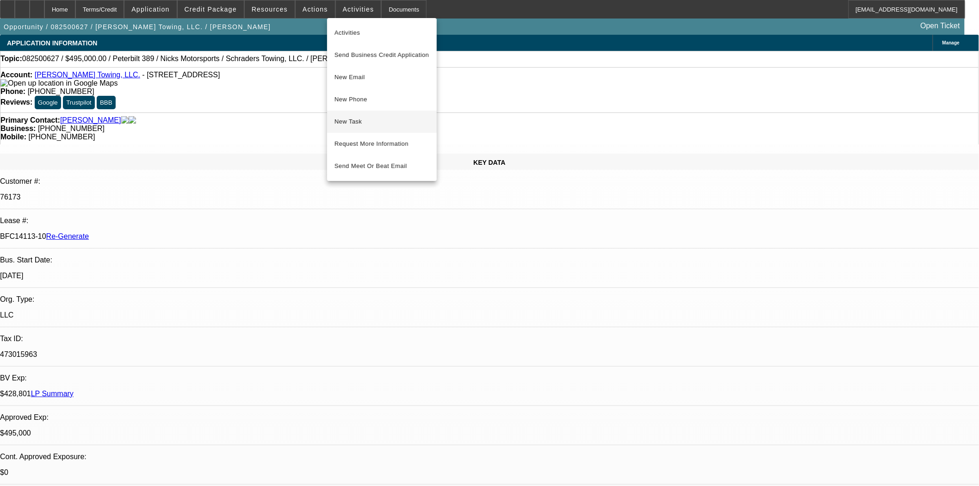
click at [363, 118] on span "New Task" at bounding box center [382, 121] width 95 height 11
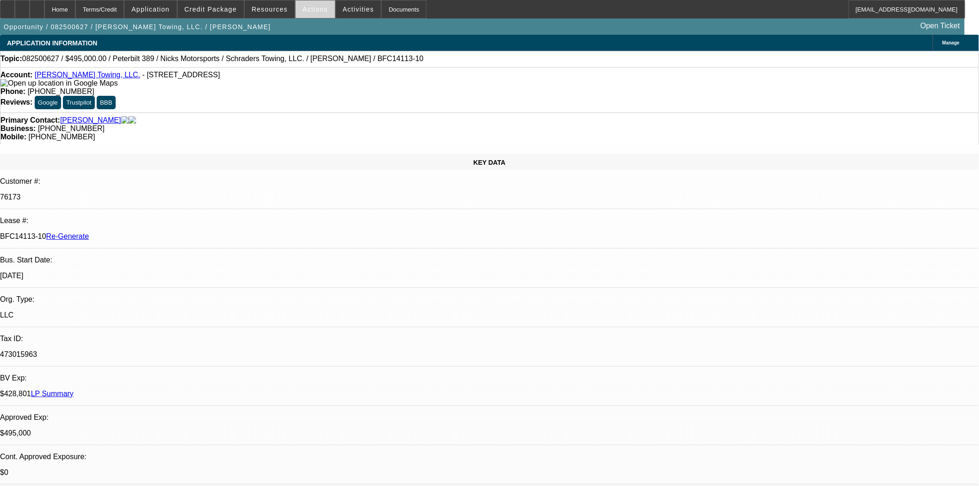
click at [302, 12] on span at bounding box center [315, 9] width 39 height 22
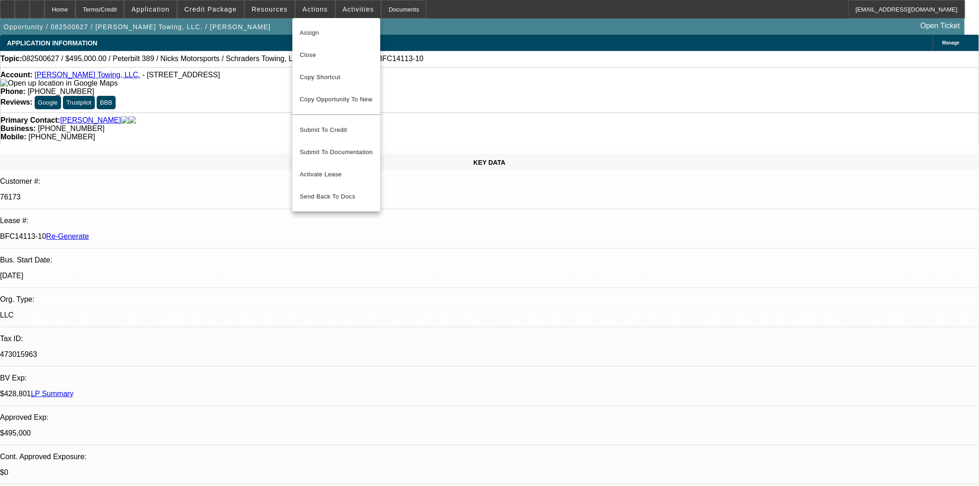
click at [428, 76] on div at bounding box center [489, 243] width 979 height 486
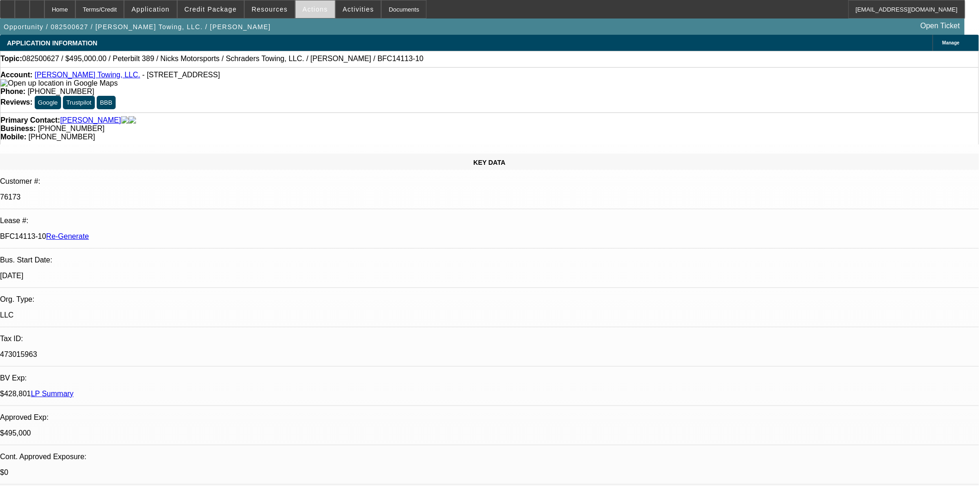
click at [303, 11] on span "Actions" at bounding box center [315, 9] width 25 height 7
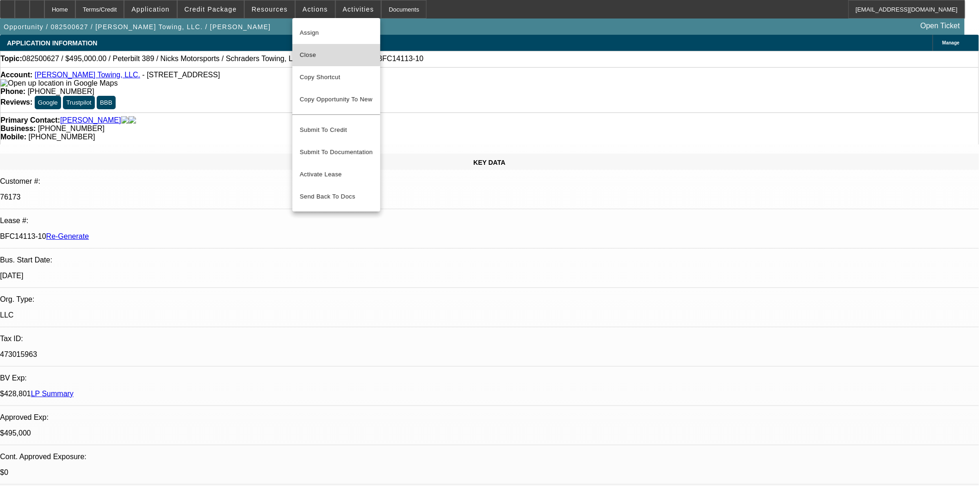
click at [316, 54] on span "Close" at bounding box center [336, 55] width 73 height 11
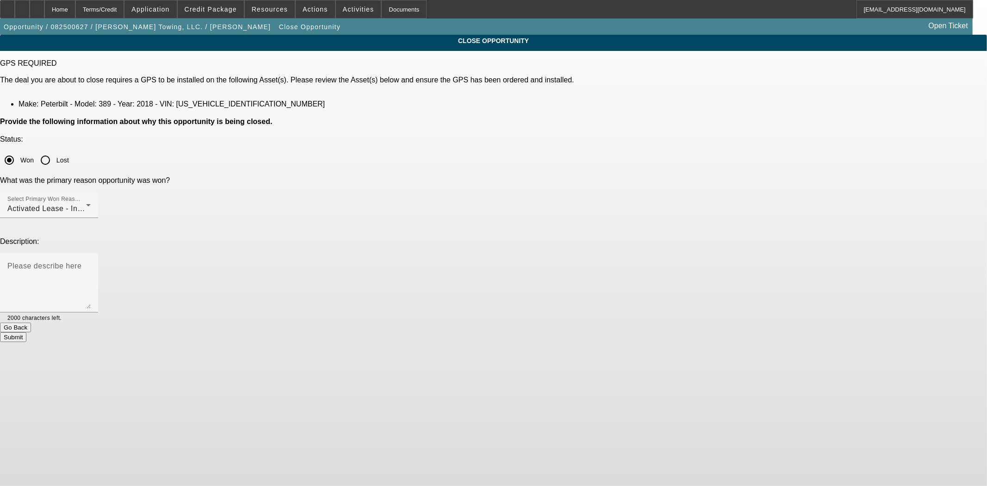
click at [26, 332] on button "Submit" at bounding box center [13, 337] width 26 height 10
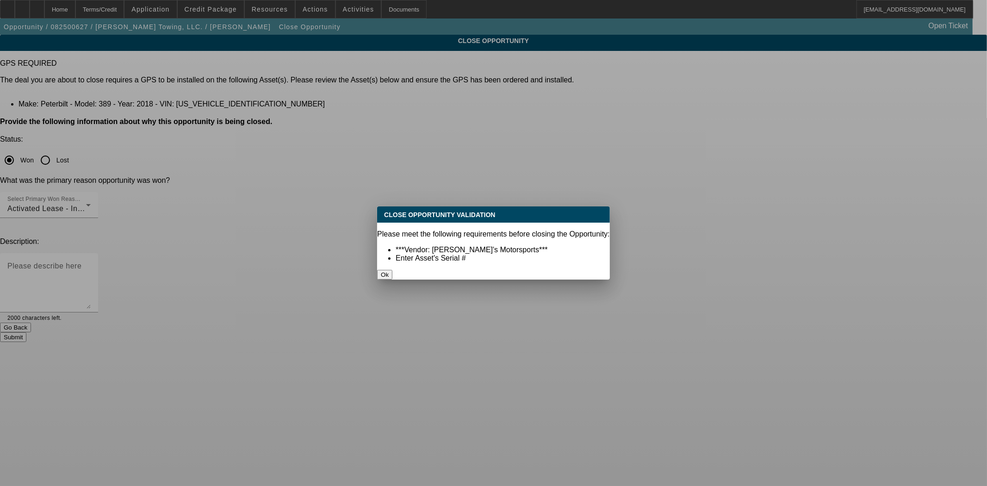
click at [501, 270] on div "Ok" at bounding box center [493, 275] width 233 height 10
click at [392, 270] on button "Ok" at bounding box center [384, 275] width 15 height 10
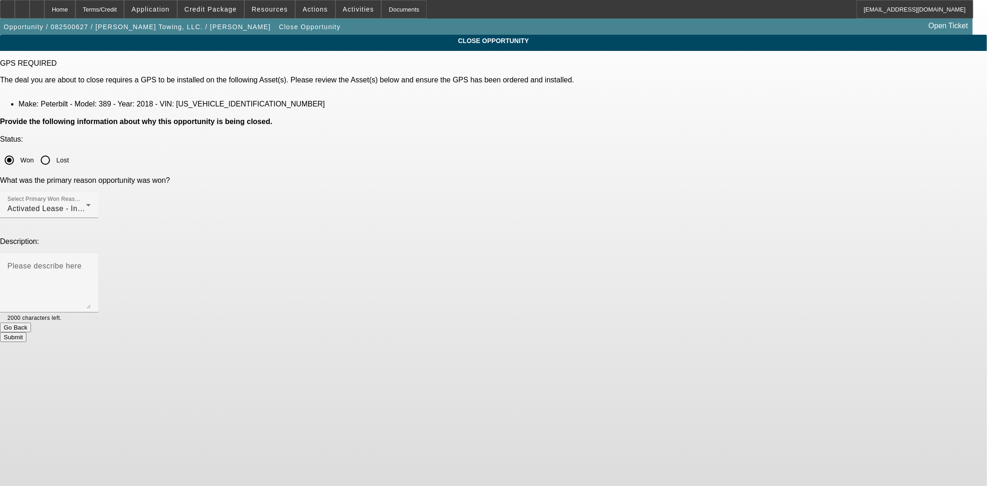
click at [31, 322] on button "Go Back" at bounding box center [15, 327] width 31 height 10
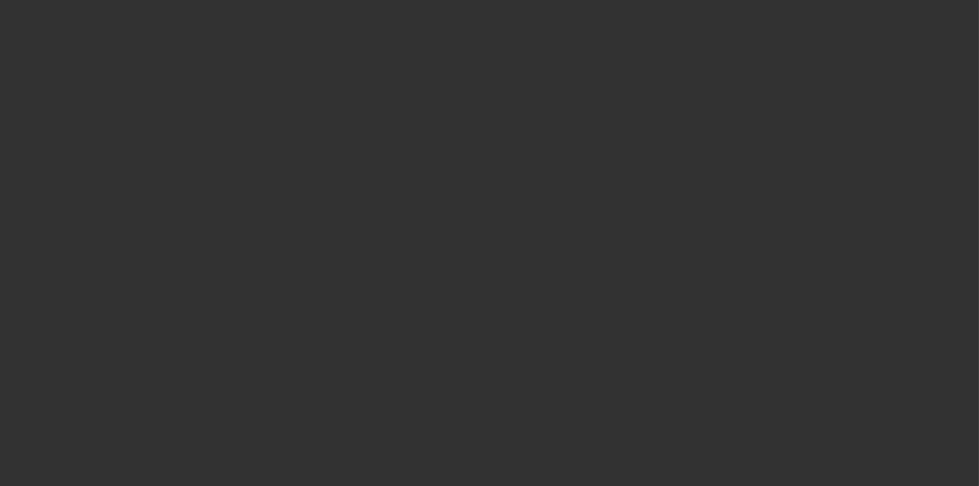
select select "4"
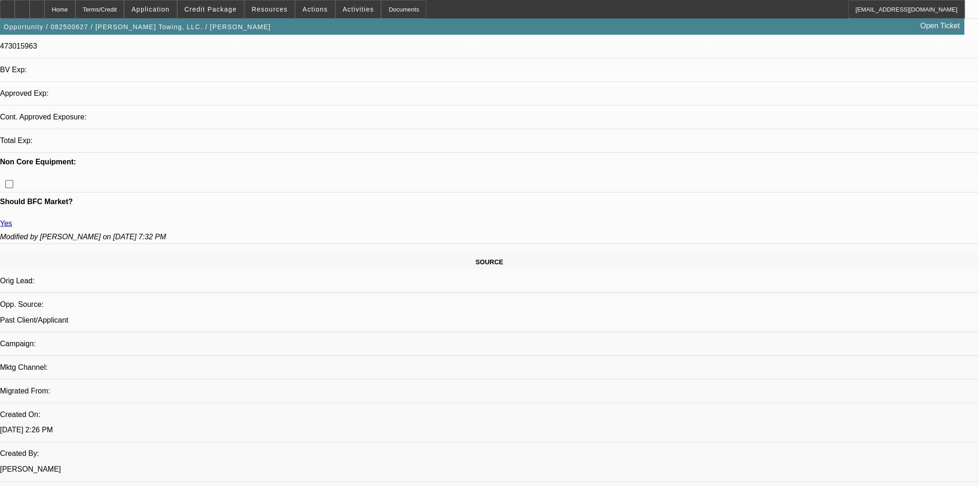
select select "0"
select select "2"
select select "0.1"
select select "4"
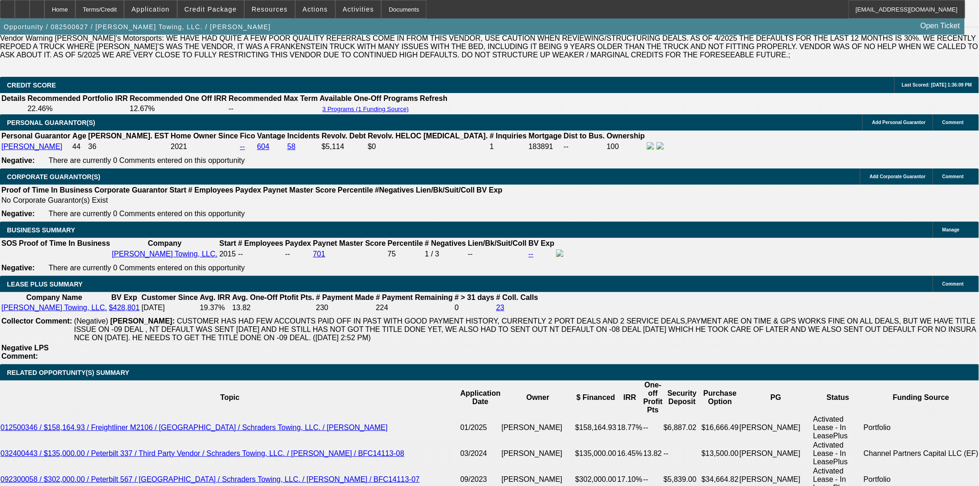
scroll to position [1505, 0]
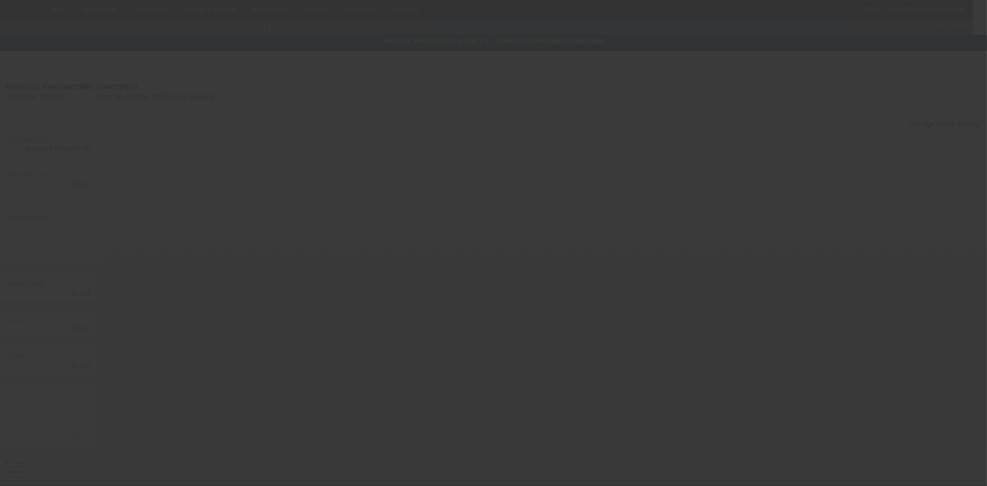
type input "$565,000.00"
type input "$899.00"
type input "$565,899.00"
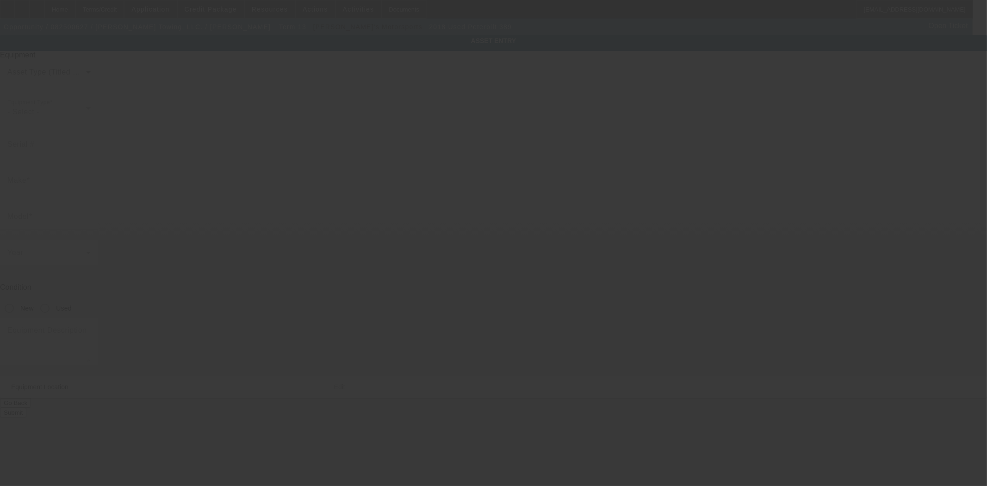
type input "1NPXX4TX7JD469079"
type input "Peterbilt"
type input "389"
radio input "true"
type textarea "with:"
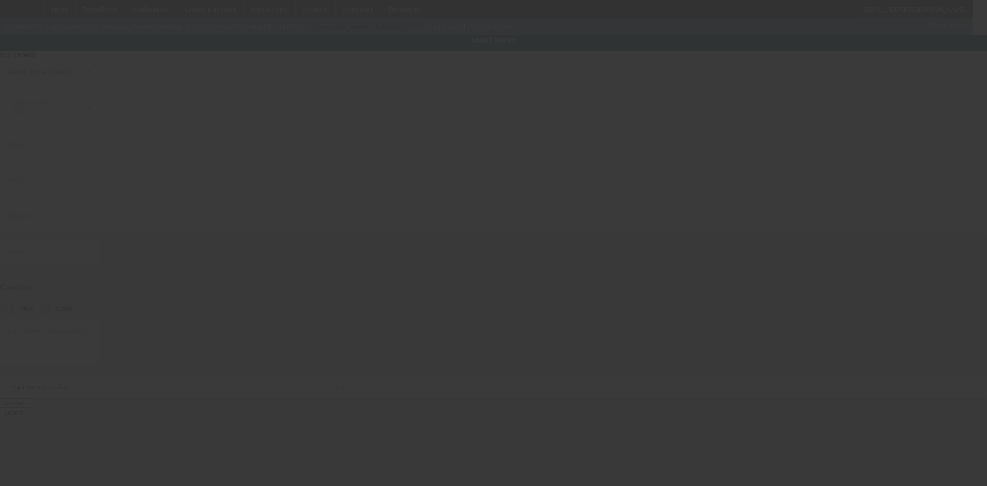
type input "2305 W Old 66 Boulevard"
type input "Carthage"
type input "64836"
type input "Jasper"
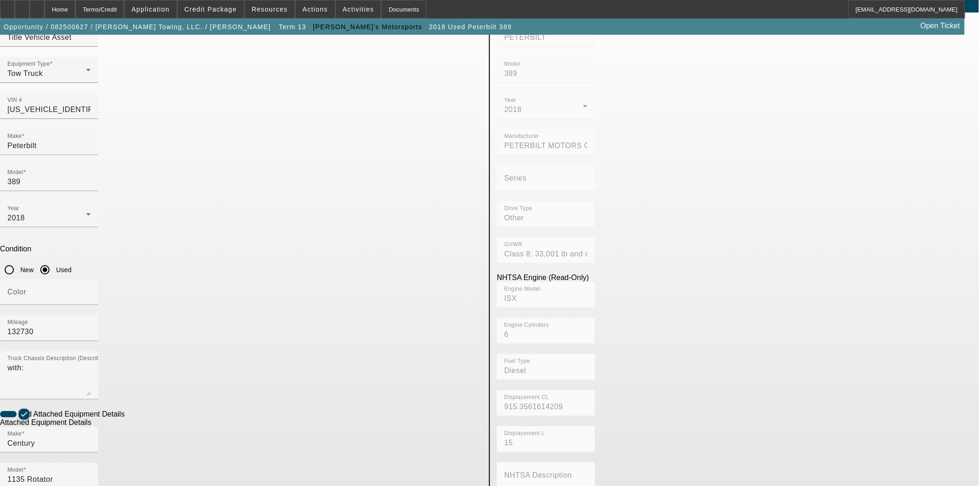
scroll to position [104, 0]
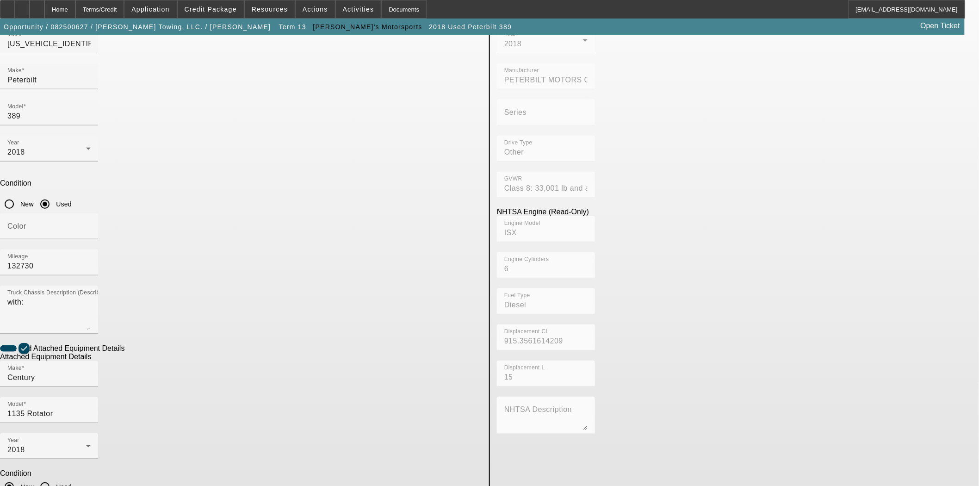
checkbox input "true"
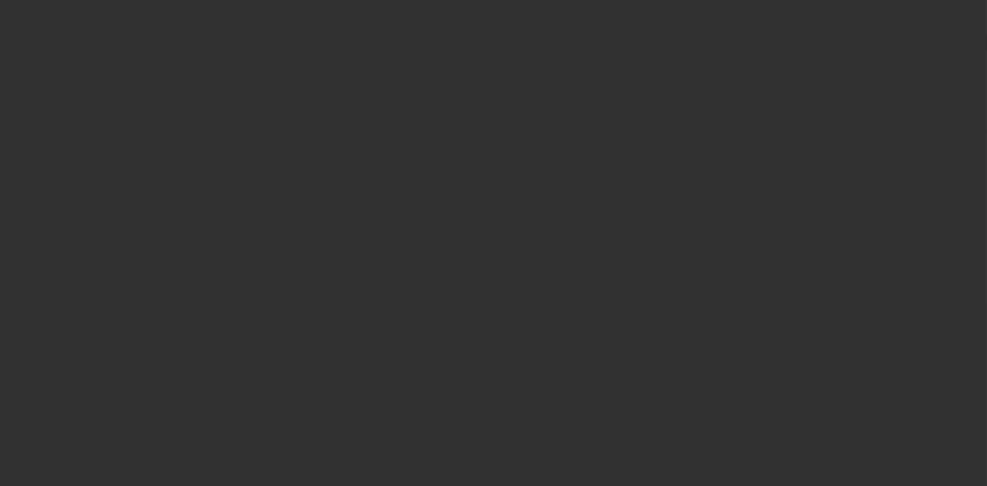
type input "$565,000.00"
type input "$899.00"
type input "$565,899.00"
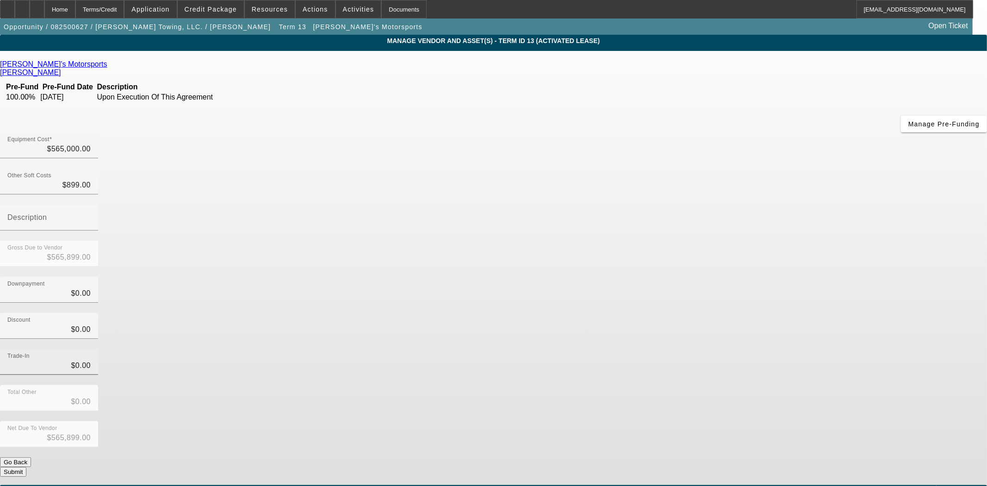
click at [98, 349] on div "Trade-In $0.00" at bounding box center [49, 362] width 98 height 26
type input "$0.00"
click at [324, 10] on span at bounding box center [315, 9] width 39 height 22
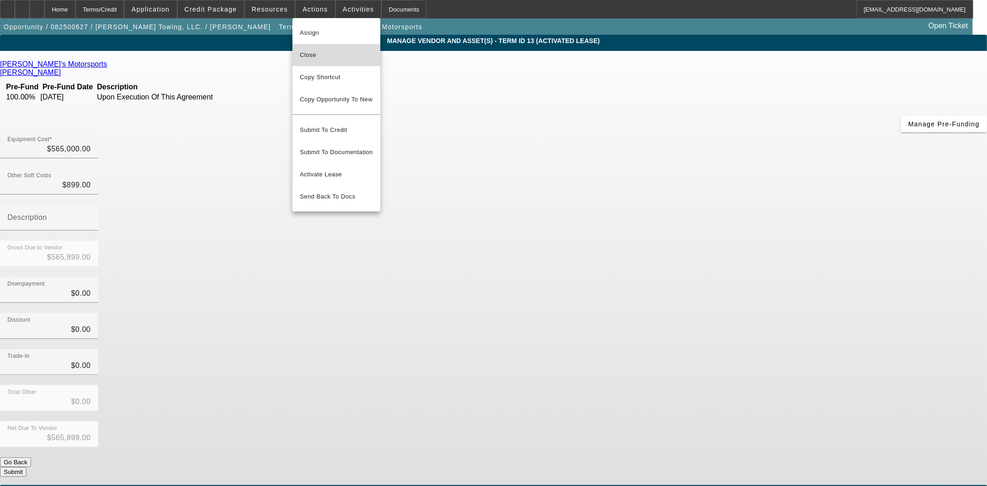
click at [320, 49] on button "Close" at bounding box center [336, 55] width 88 height 22
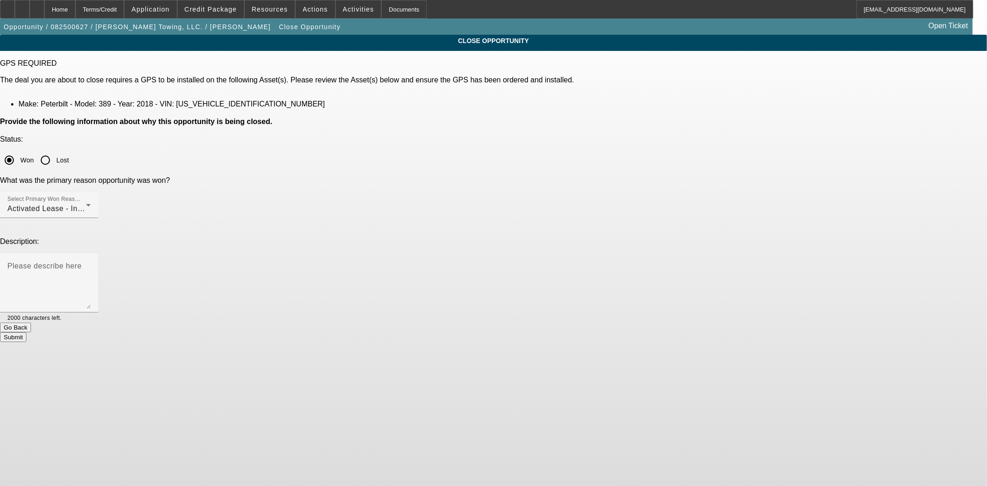
click at [26, 332] on button "Submit" at bounding box center [13, 337] width 26 height 10
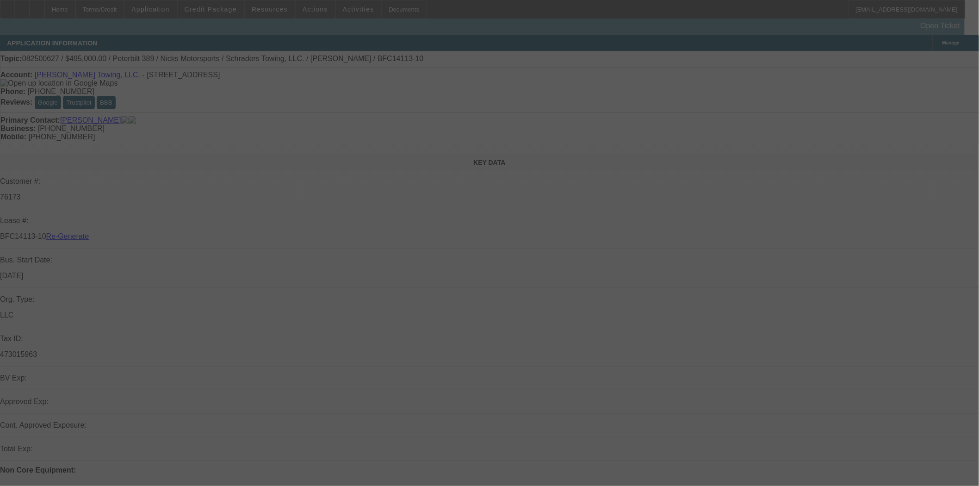
select select "4"
select select "0"
select select "2"
select select "0.1"
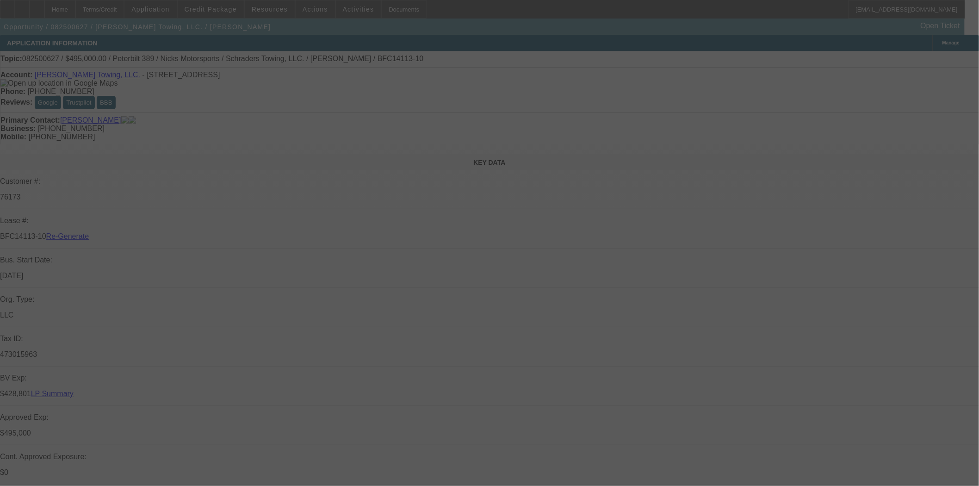
select select "4"
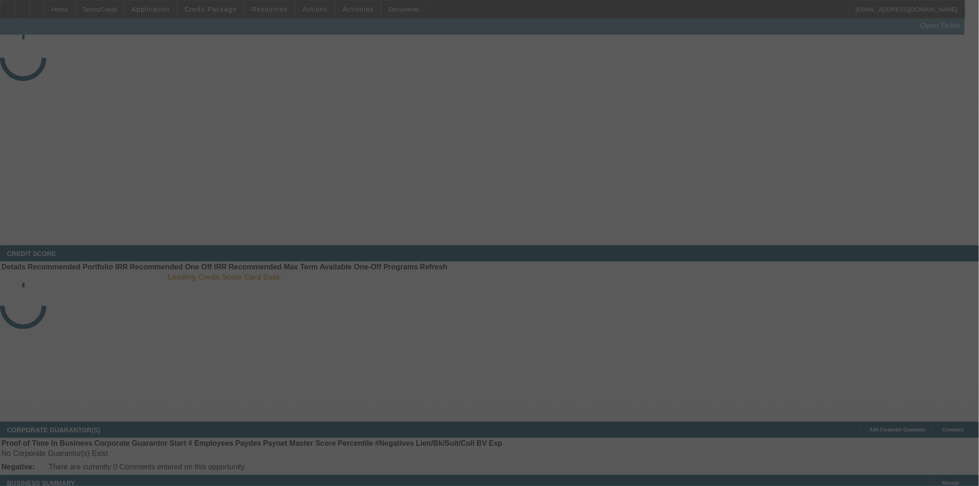
select select "3"
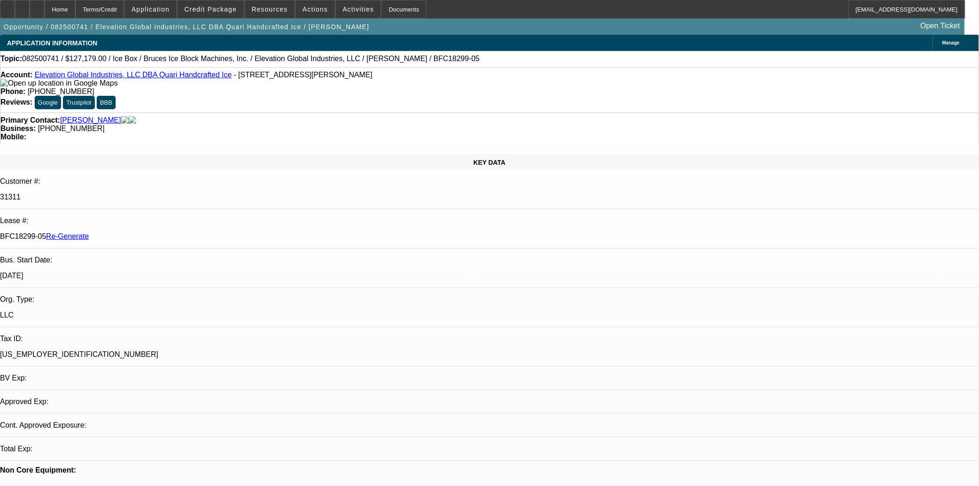
select select "0"
select select "6"
